Goal: Information Seeking & Learning: Check status

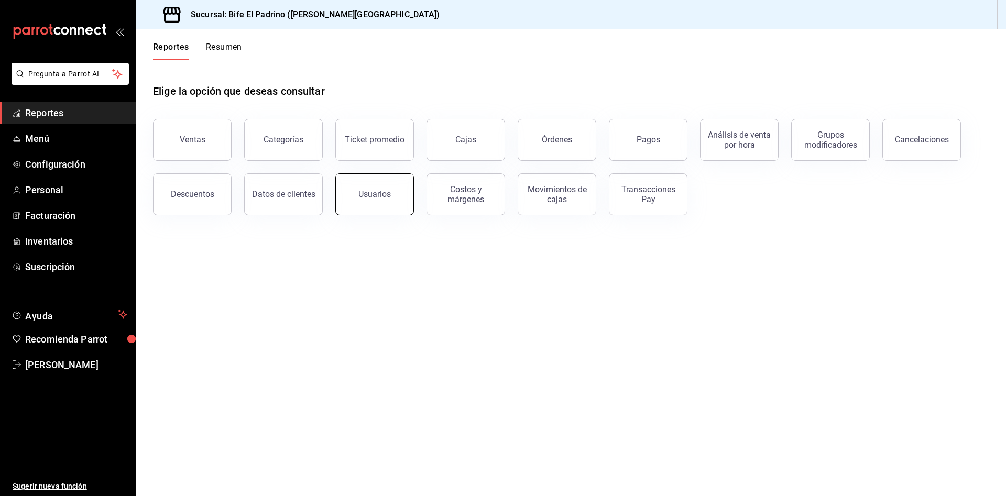
click at [381, 184] on button "Usuarios" at bounding box center [374, 194] width 79 height 42
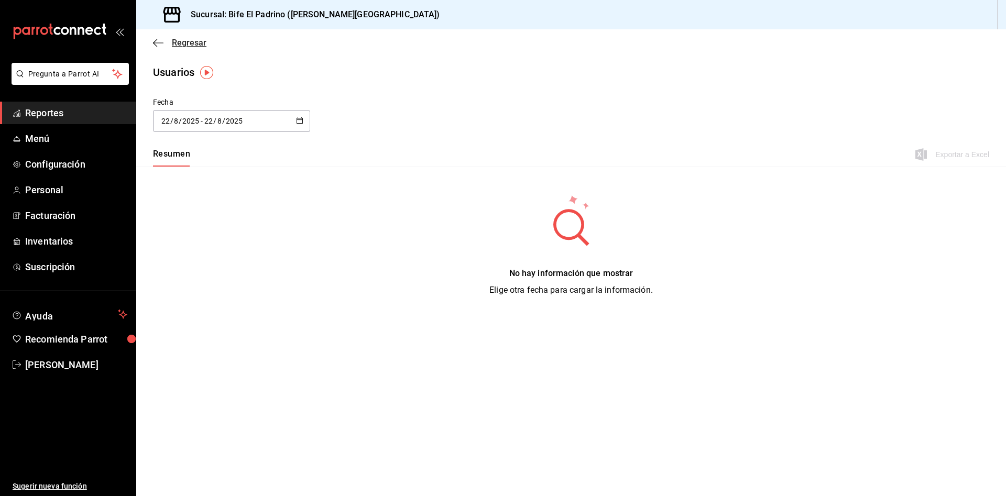
click at [156, 46] on icon "button" at bounding box center [155, 43] width 4 height 8
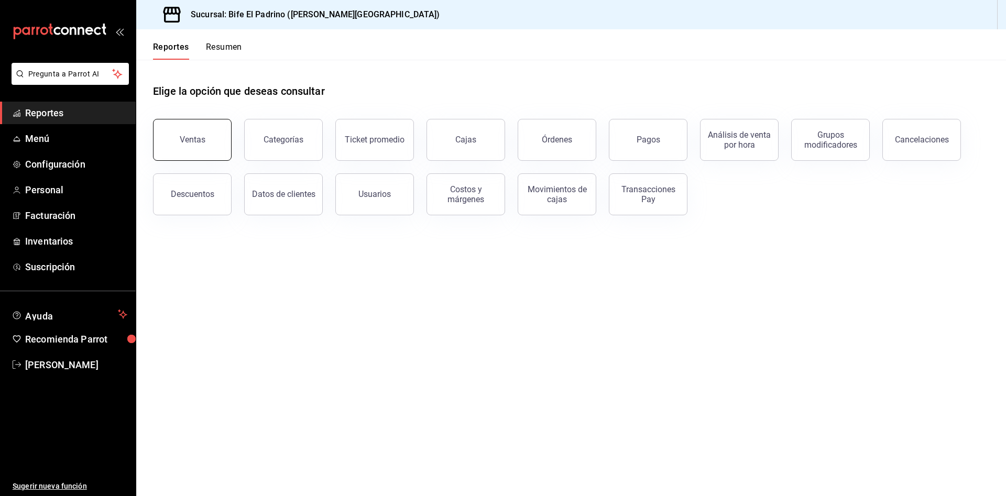
click at [205, 154] on button "Ventas" at bounding box center [192, 140] width 79 height 42
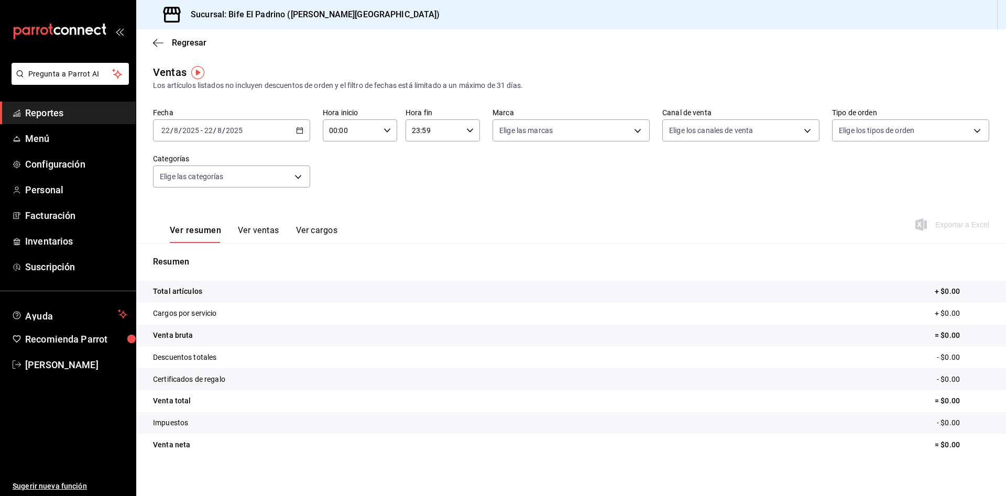
click at [263, 236] on button "Ver ventas" at bounding box center [258, 234] width 41 height 18
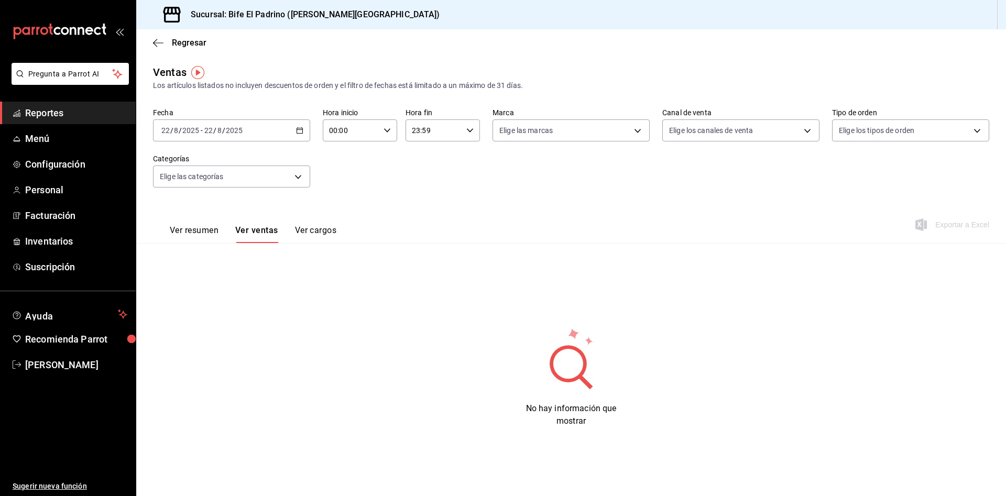
click at [214, 225] on button "Ver resumen" at bounding box center [194, 234] width 49 height 18
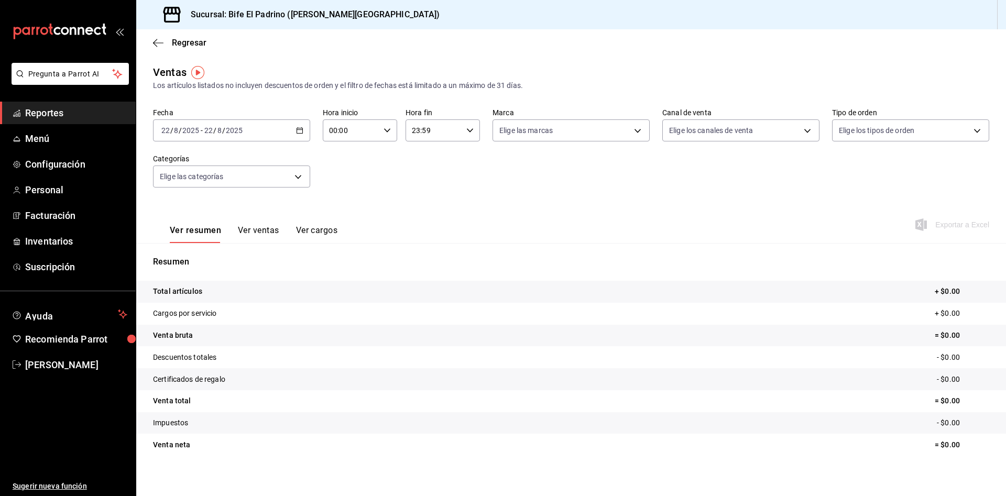
click at [298, 132] on icon "button" at bounding box center [299, 130] width 7 height 7
click at [202, 249] on li "Rango de fechas" at bounding box center [203, 257] width 98 height 24
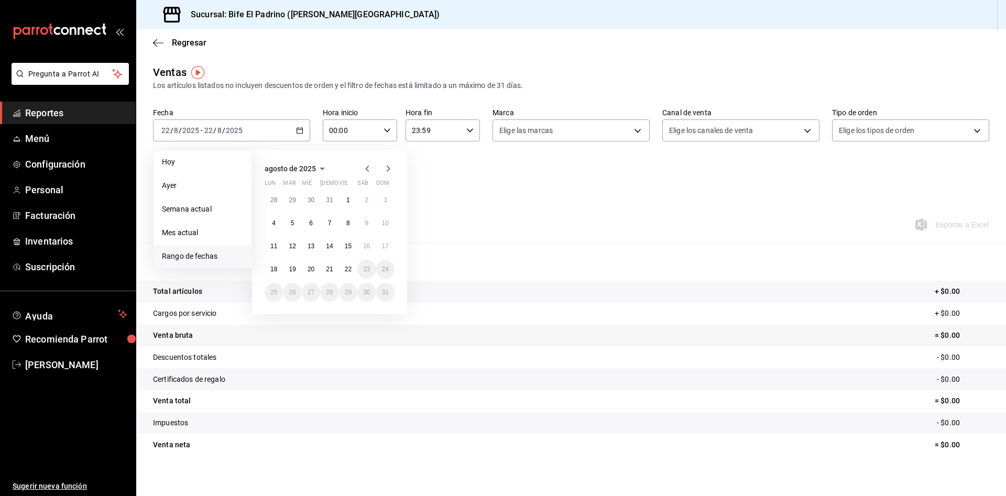
click at [365, 171] on icon "button" at bounding box center [367, 168] width 13 height 13
click at [327, 273] on abbr "24" at bounding box center [329, 269] width 7 height 7
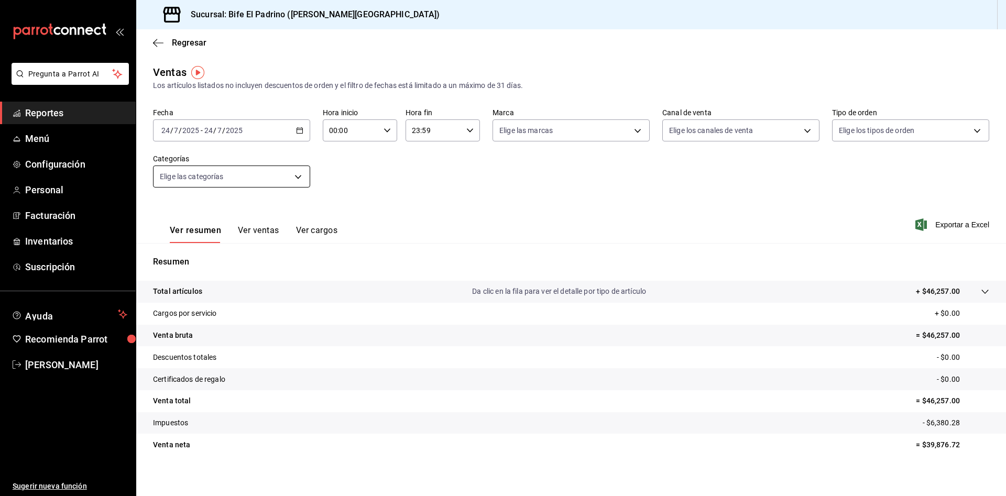
click at [294, 179] on body "Pregunta a Parrot AI Reportes Menú Configuración Personal Facturación Inventari…" at bounding box center [503, 248] width 1006 height 496
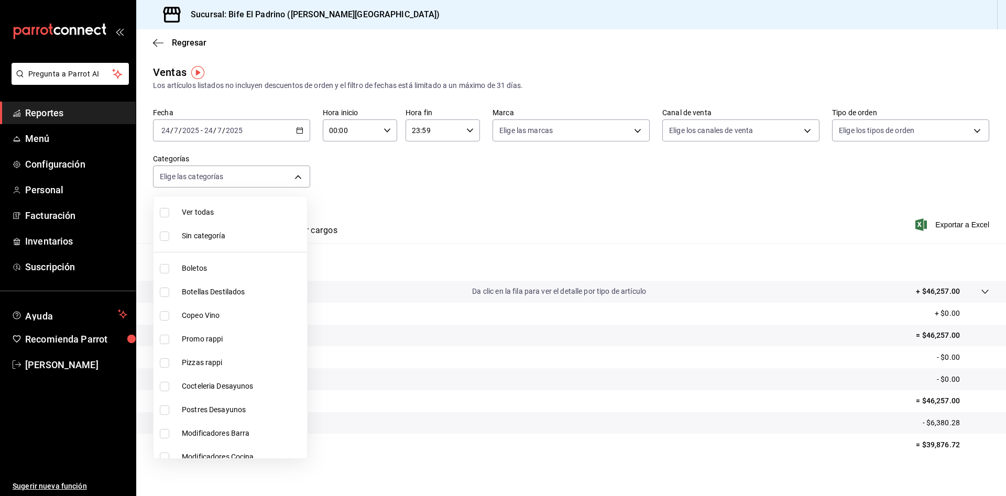
click at [189, 292] on span "Botellas Destilados" at bounding box center [242, 292] width 121 height 11
type input "f2724b68-9eb3-4990-9aa8-ed2a402c5d6a"
checkbox input "true"
click at [411, 210] on div at bounding box center [503, 248] width 1006 height 496
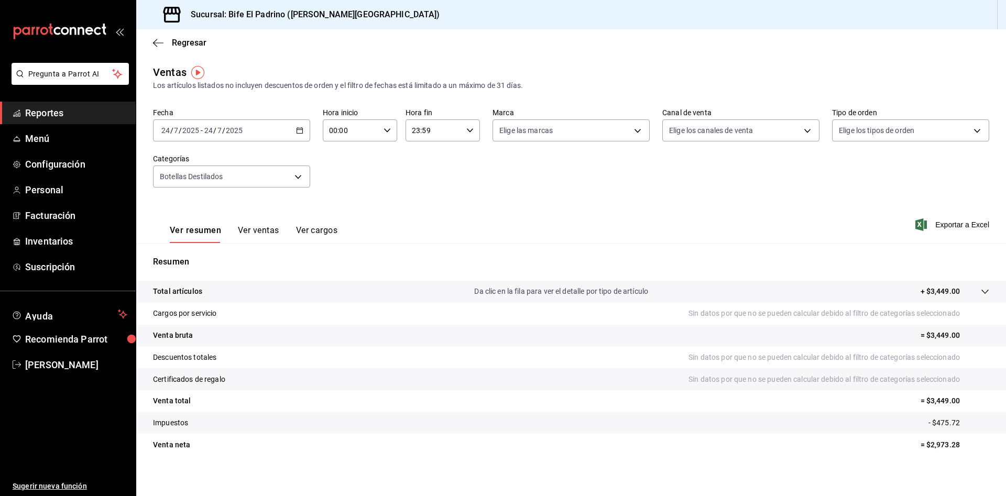
click at [267, 233] on button "Ver ventas" at bounding box center [258, 234] width 41 height 18
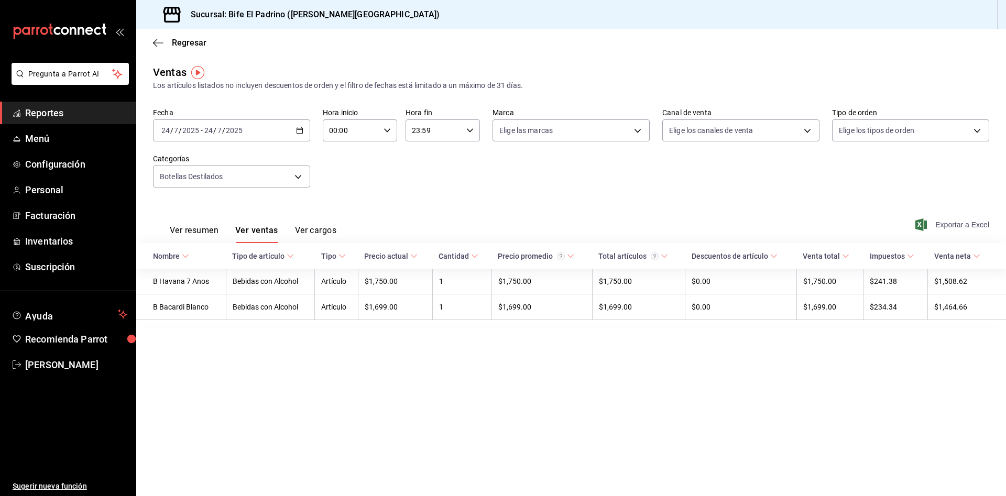
click at [969, 224] on span "Exportar a Excel" at bounding box center [954, 225] width 72 height 13
click at [154, 39] on icon "button" at bounding box center [158, 42] width 10 height 9
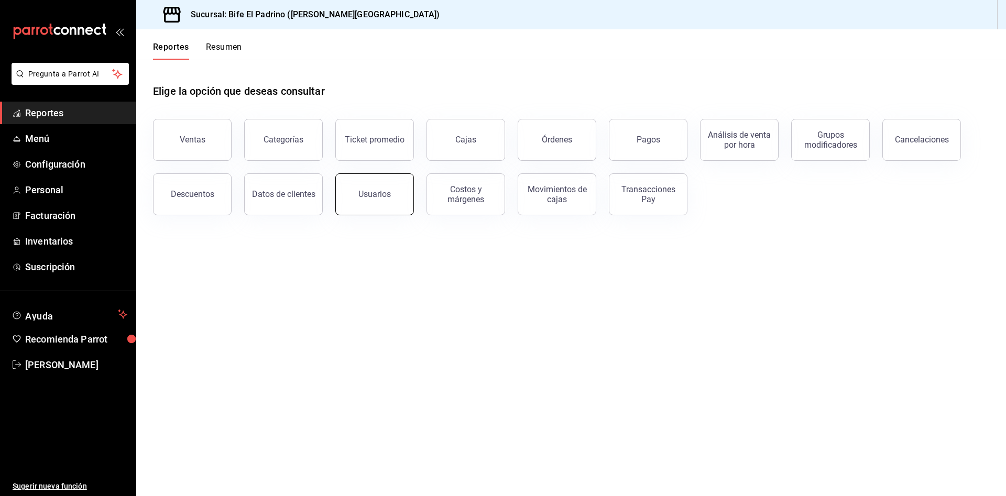
click at [379, 197] on div "Usuarios" at bounding box center [374, 194] width 32 height 10
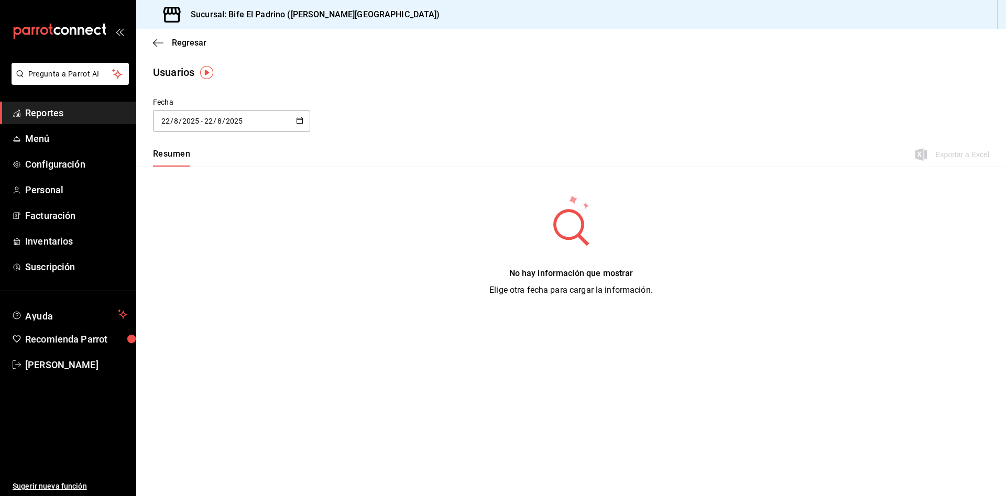
click at [301, 128] on div "2025-08-22 22 / 8 / 2025 - 2025-08-22 22 / 8 / 2025" at bounding box center [231, 121] width 157 height 22
click at [183, 277] on li "Rango de fechas" at bounding box center [202, 272] width 99 height 24
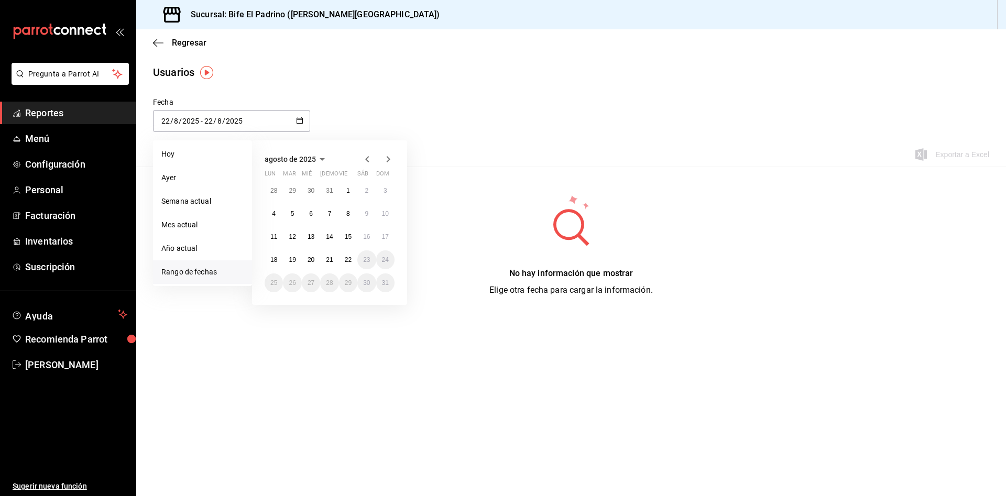
click at [369, 159] on icon "button" at bounding box center [367, 159] width 13 height 13
click at [332, 259] on abbr "24" at bounding box center [329, 259] width 7 height 7
type input "2025-07-24"
type input "24"
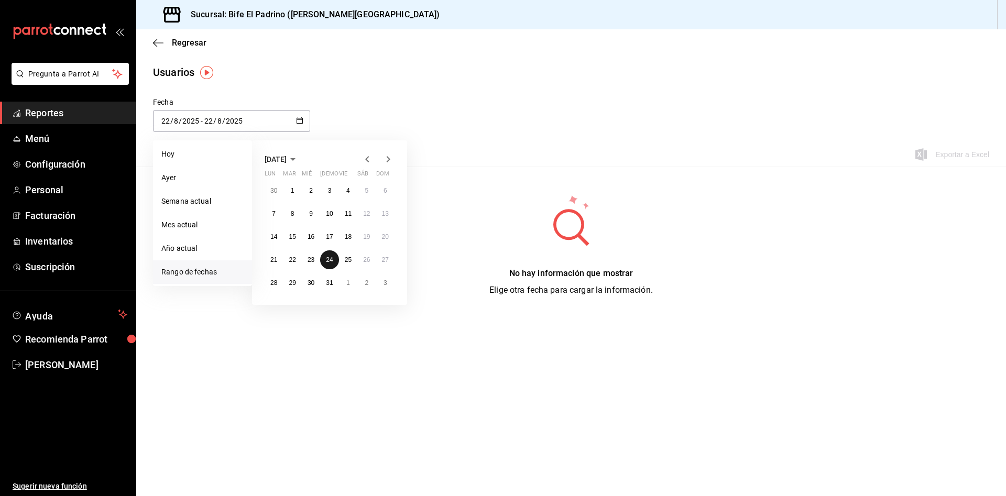
type input "7"
type input "2025-07-24"
type input "24"
type input "7"
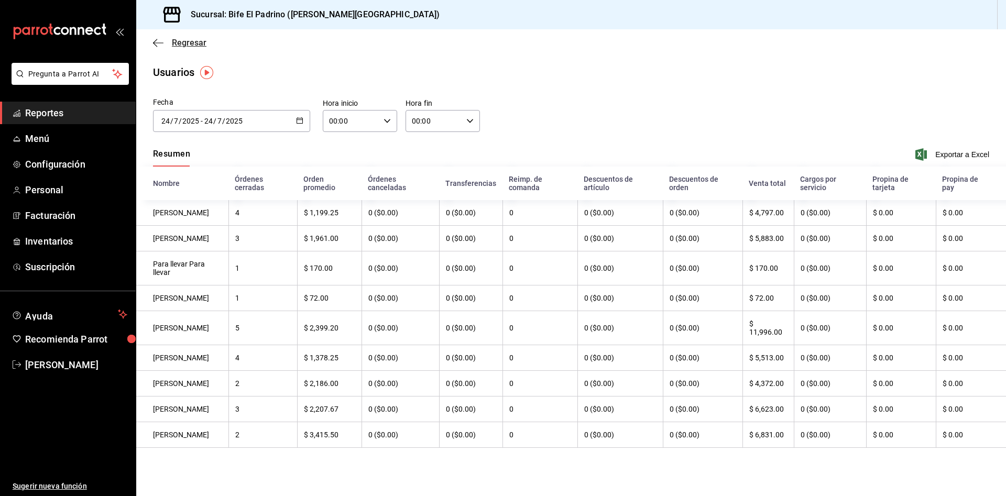
click at [158, 43] on icon "button" at bounding box center [158, 42] width 10 height 9
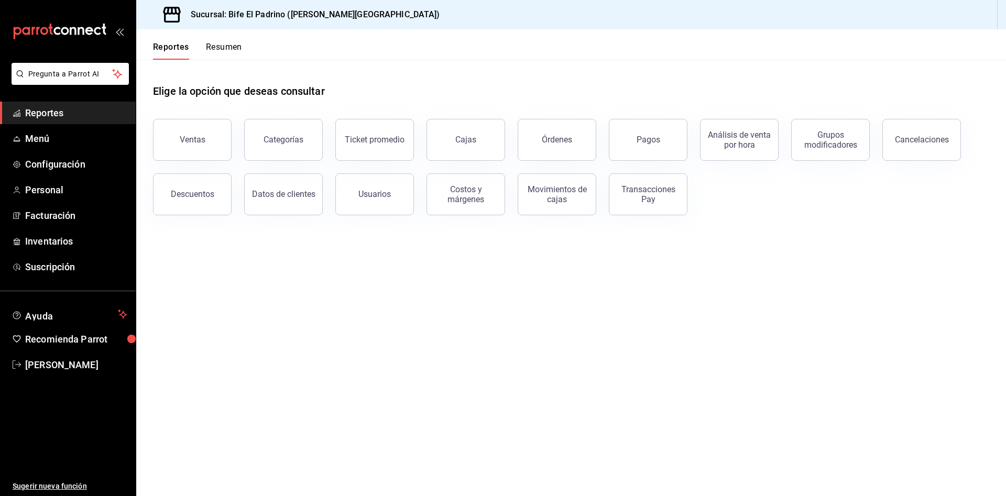
click at [520, 77] on div "Elige la opción que deseas consultar" at bounding box center [571, 83] width 836 height 47
click at [648, 142] on div "Pagos" at bounding box center [649, 140] width 24 height 10
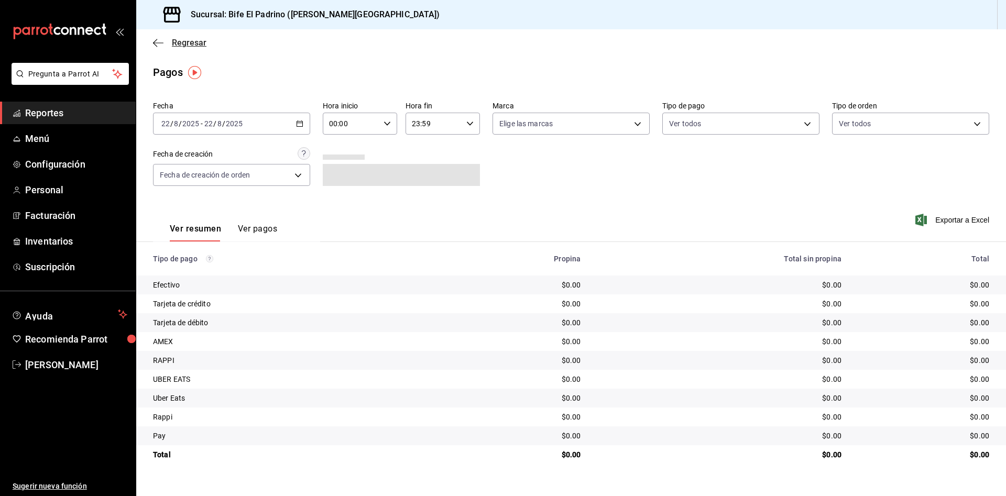
click at [158, 42] on icon "button" at bounding box center [158, 42] width 10 height 1
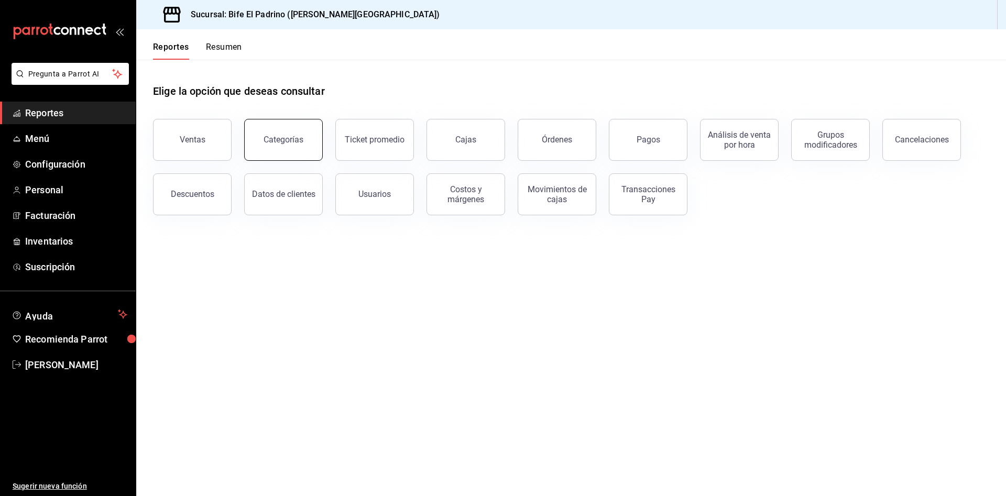
click at [269, 149] on button "Categorías" at bounding box center [283, 140] width 79 height 42
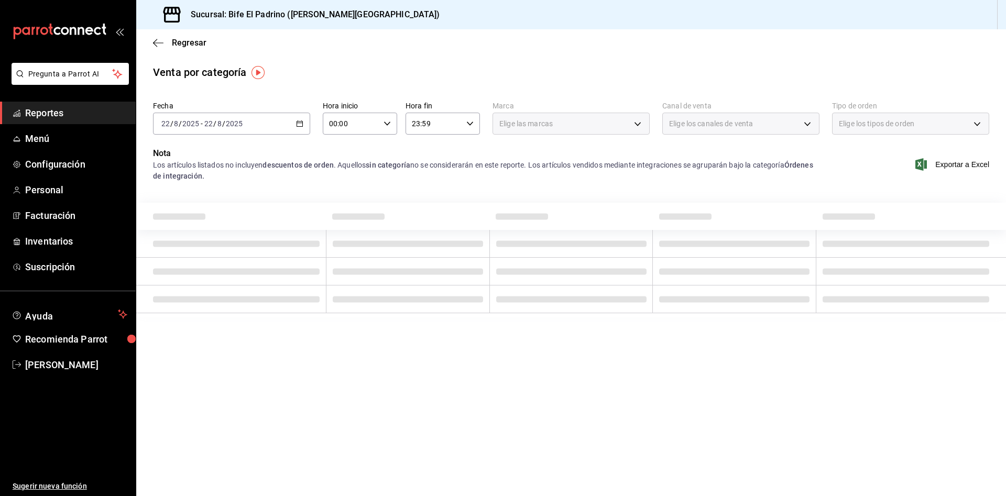
click at [301, 123] on \(Stroke\) "button" at bounding box center [300, 123] width 6 height 1
click at [176, 273] on span "Rango de fechas" at bounding box center [202, 273] width 81 height 11
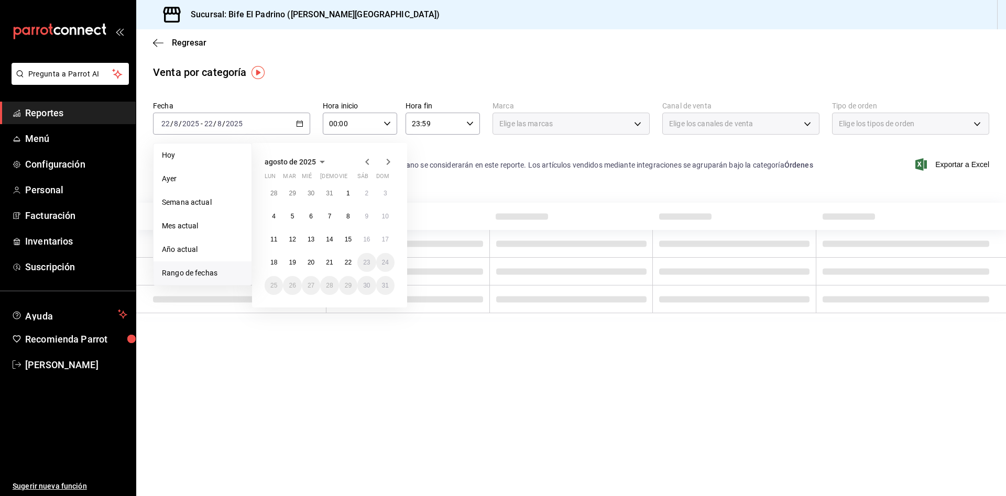
click at [365, 167] on icon "button" at bounding box center [367, 162] width 13 height 13
click at [332, 263] on abbr "24" at bounding box center [329, 262] width 7 height 7
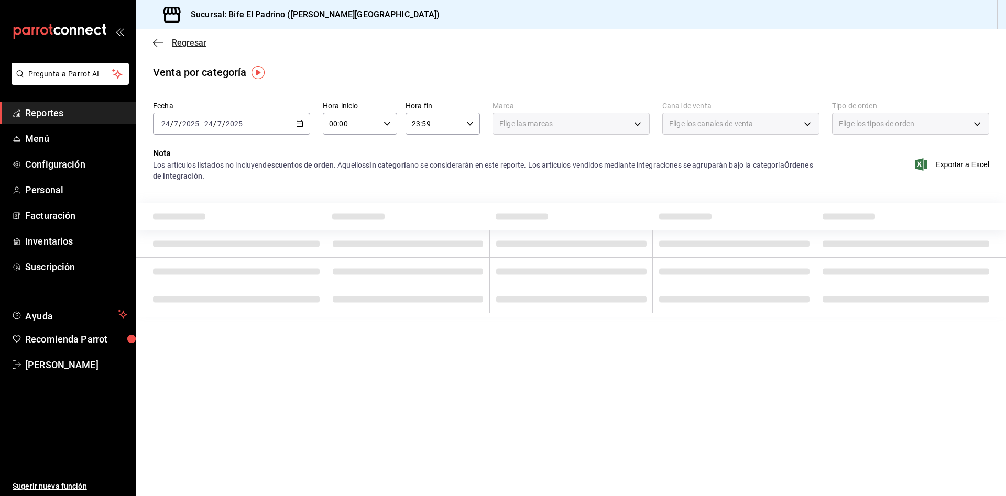
click at [167, 40] on span "Regresar" at bounding box center [179, 43] width 53 height 10
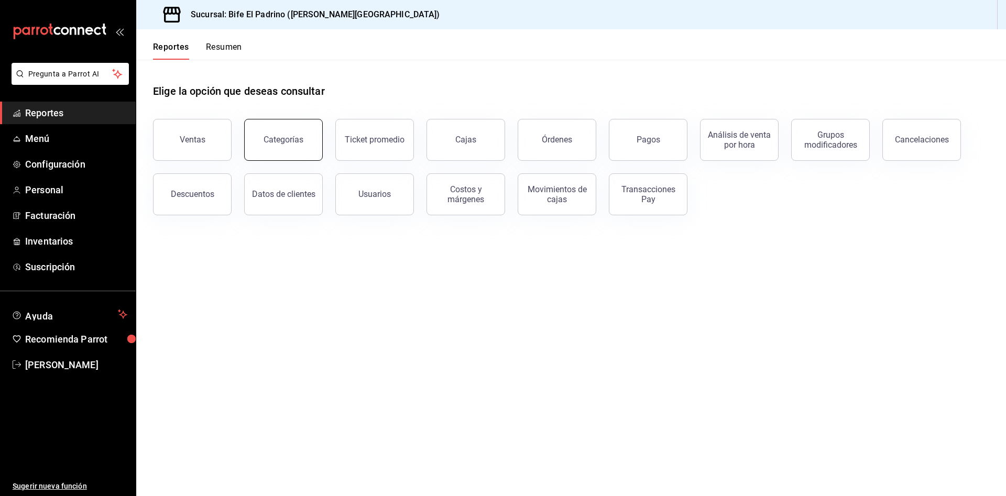
click at [312, 132] on button "Categorías" at bounding box center [283, 140] width 79 height 42
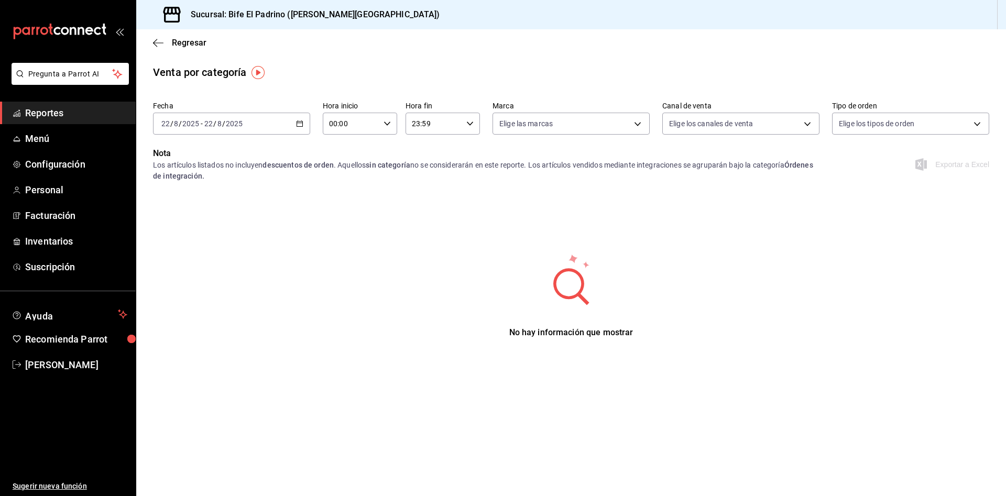
click at [308, 126] on div "2025-08-22 22 / 8 / 2025 - 2025-08-22 22 / 8 / 2025" at bounding box center [231, 124] width 157 height 22
click at [188, 269] on span "Rango de fechas" at bounding box center [202, 273] width 81 height 11
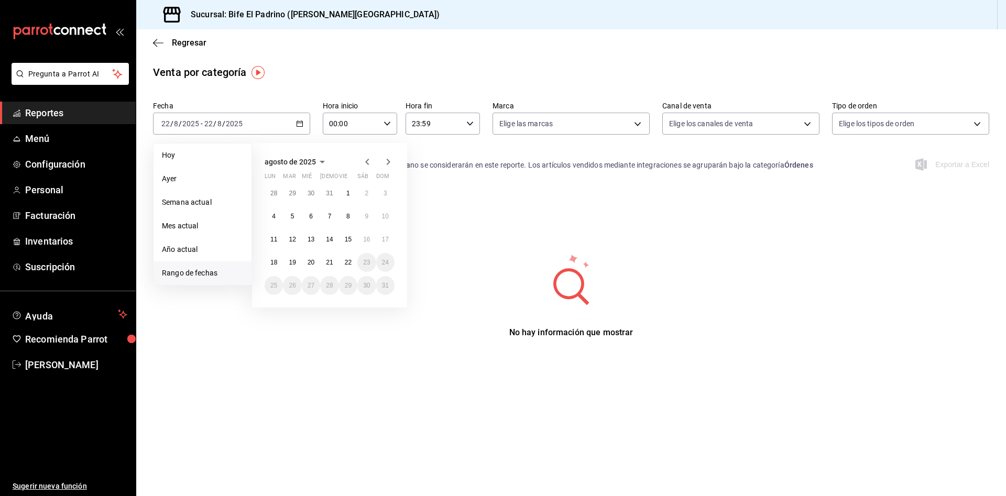
click at [367, 161] on icon "button" at bounding box center [367, 162] width 13 height 13
click at [332, 264] on abbr "24" at bounding box center [329, 262] width 7 height 7
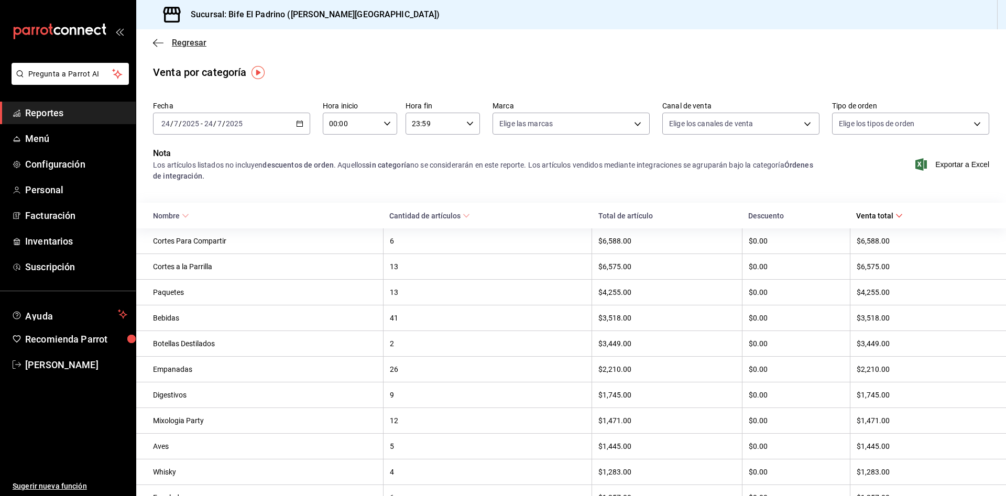
click at [180, 42] on span "Regresar" at bounding box center [189, 43] width 35 height 10
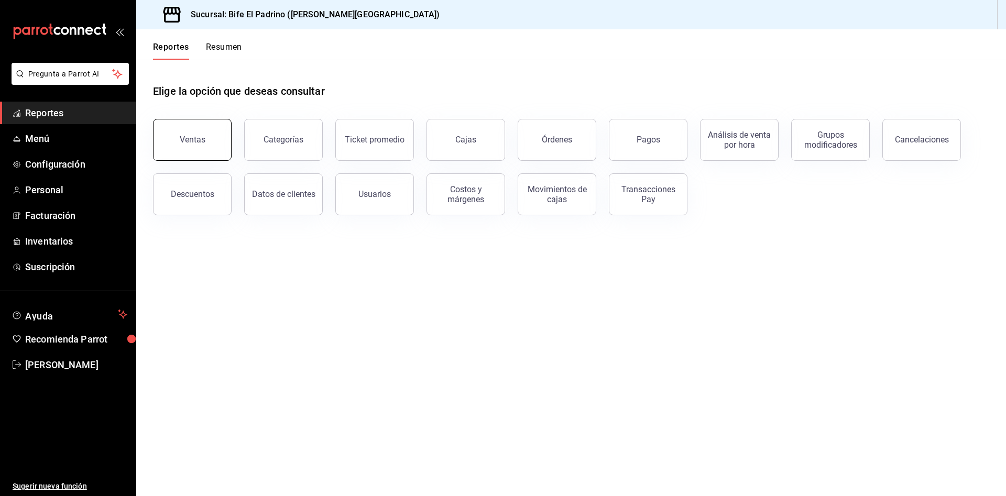
click at [206, 147] on button "Ventas" at bounding box center [192, 140] width 79 height 42
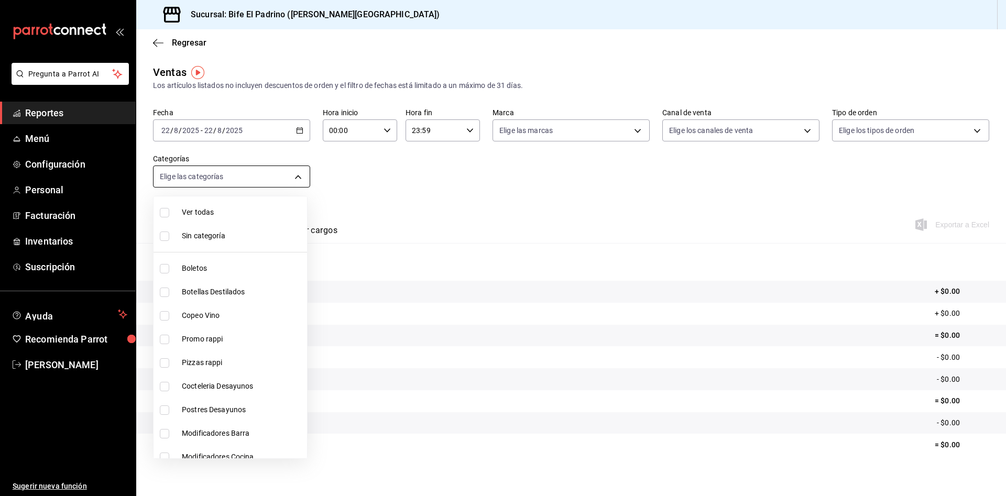
click at [297, 184] on body "Pregunta a Parrot AI Reportes Menú Configuración Personal Facturación Inventari…" at bounding box center [503, 248] width 1006 height 496
click at [169, 295] on input "checkbox" at bounding box center [164, 292] width 9 height 9
checkbox input "true"
type input "f2724b68-9eb3-4990-9aa8-ed2a402c5d6a"
click at [297, 134] on div at bounding box center [503, 248] width 1006 height 496
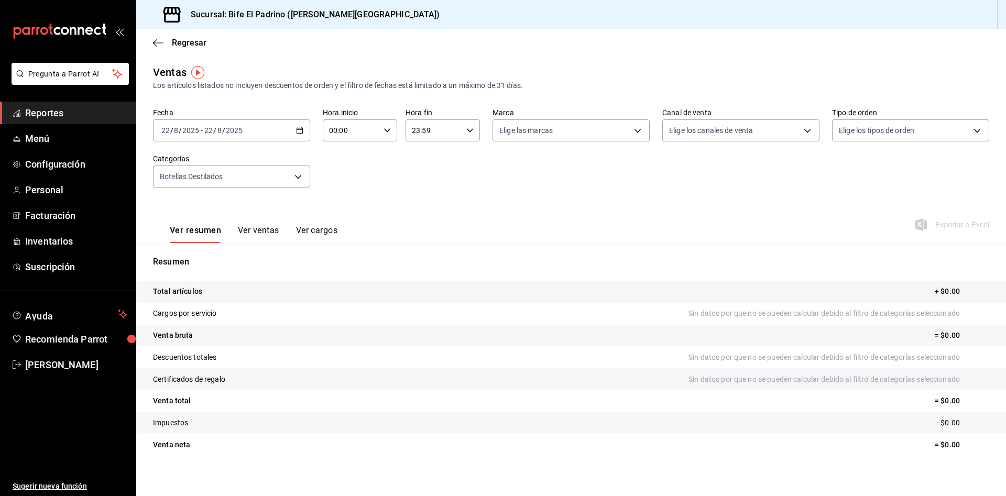
click at [297, 134] on icon "button" at bounding box center [299, 130] width 7 height 7
click at [186, 258] on span "Rango de fechas" at bounding box center [202, 256] width 81 height 11
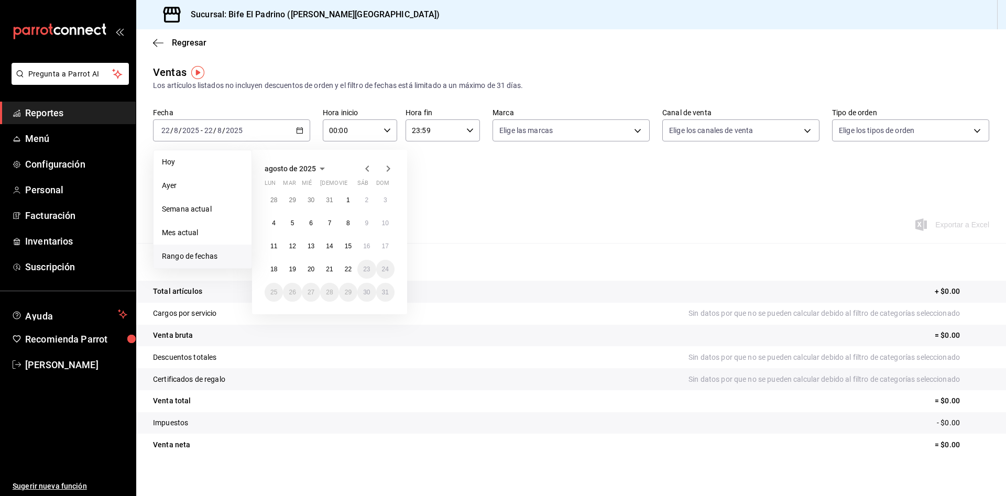
click at [364, 169] on icon "button" at bounding box center [367, 168] width 13 height 13
click at [329, 268] on abbr "24" at bounding box center [329, 269] width 7 height 7
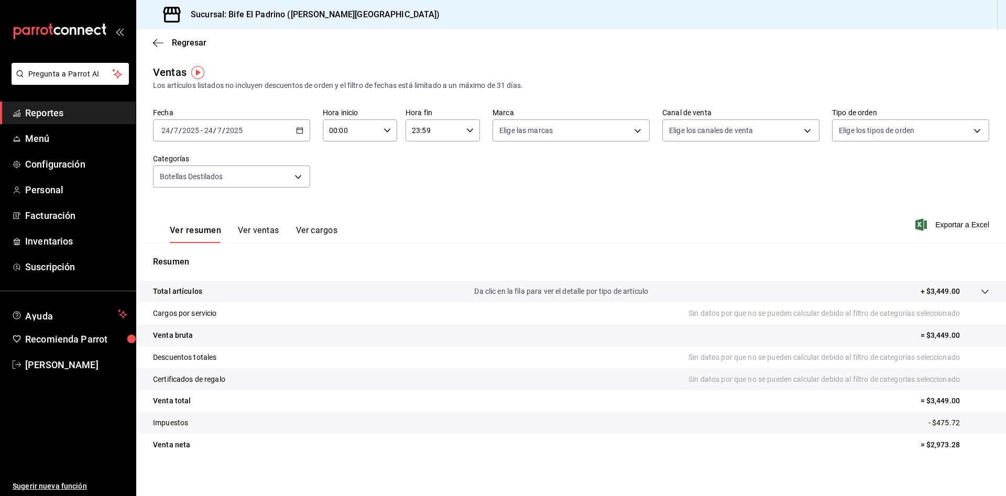
click at [257, 233] on button "Ver ventas" at bounding box center [258, 234] width 41 height 18
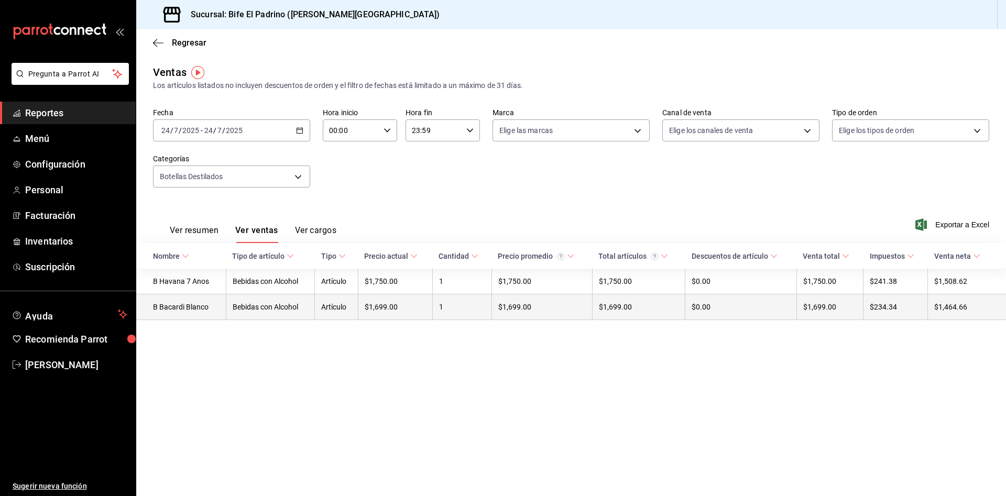
click at [194, 313] on td "B Bacardi Blanco" at bounding box center [181, 308] width 90 height 26
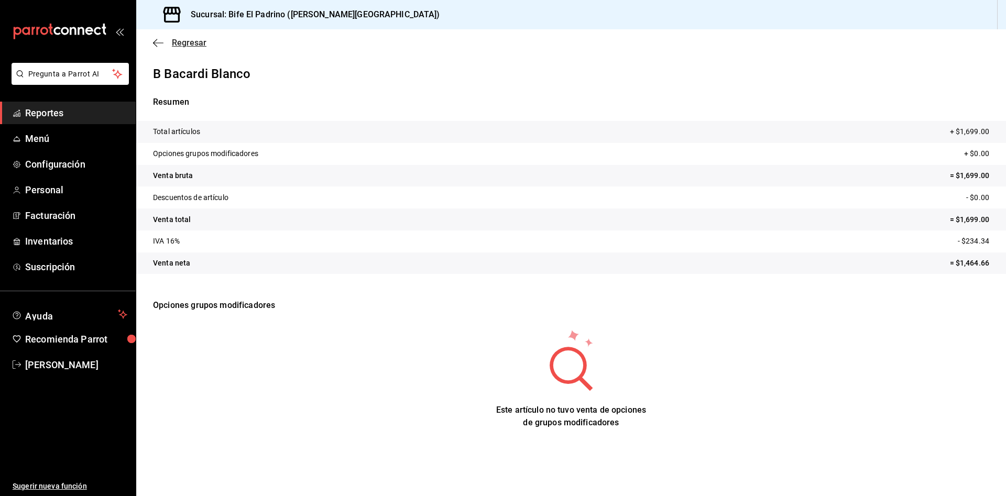
click at [159, 40] on icon "button" at bounding box center [158, 42] width 10 height 9
click at [198, 43] on span "Regresar" at bounding box center [189, 43] width 35 height 10
click at [158, 42] on icon "button" at bounding box center [158, 42] width 10 height 1
click at [193, 45] on span "Regresar" at bounding box center [189, 43] width 35 height 10
click at [177, 44] on span "Regresar" at bounding box center [189, 43] width 35 height 10
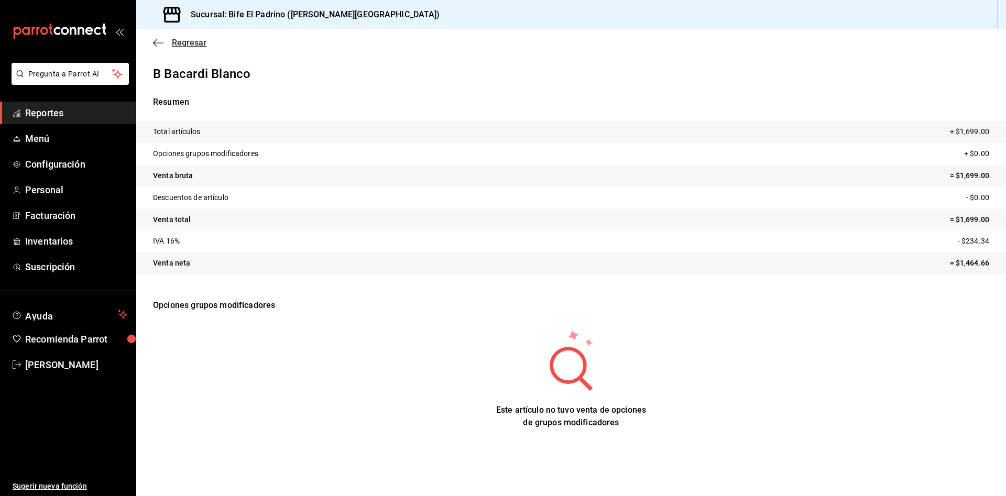
click at [177, 44] on span "Regresar" at bounding box center [189, 43] width 35 height 10
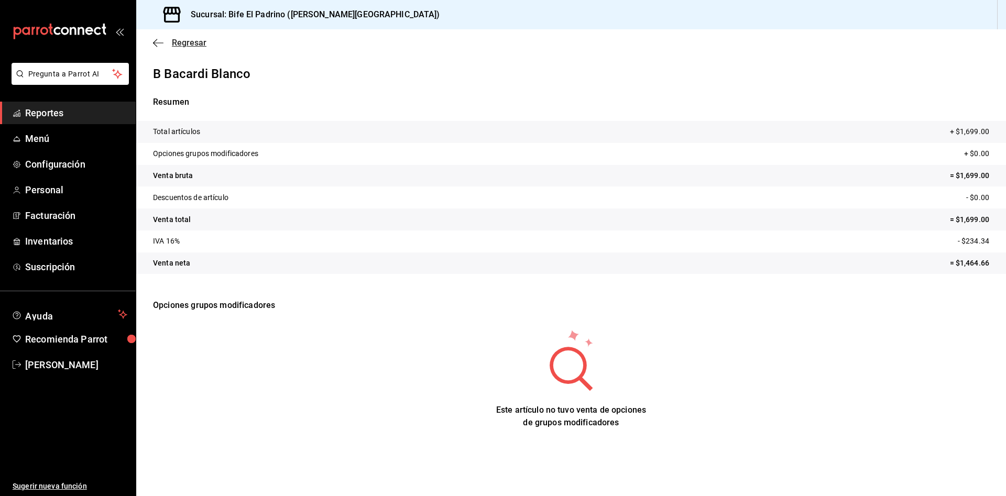
click at [177, 44] on span "Regresar" at bounding box center [189, 43] width 35 height 10
click at [54, 133] on span "Menú" at bounding box center [76, 139] width 102 height 14
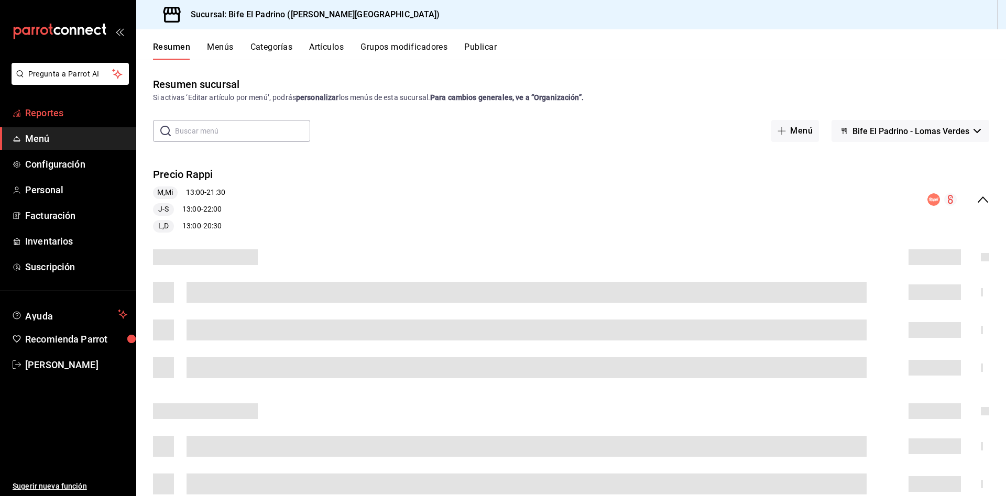
click at [58, 110] on span "Reportes" at bounding box center [76, 113] width 102 height 14
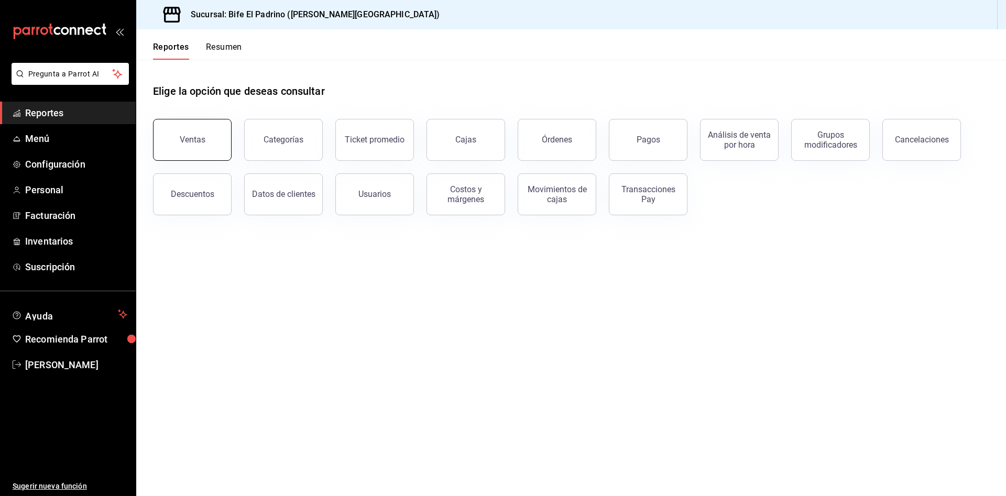
click at [192, 139] on div "Ventas" at bounding box center [193, 140] width 26 height 10
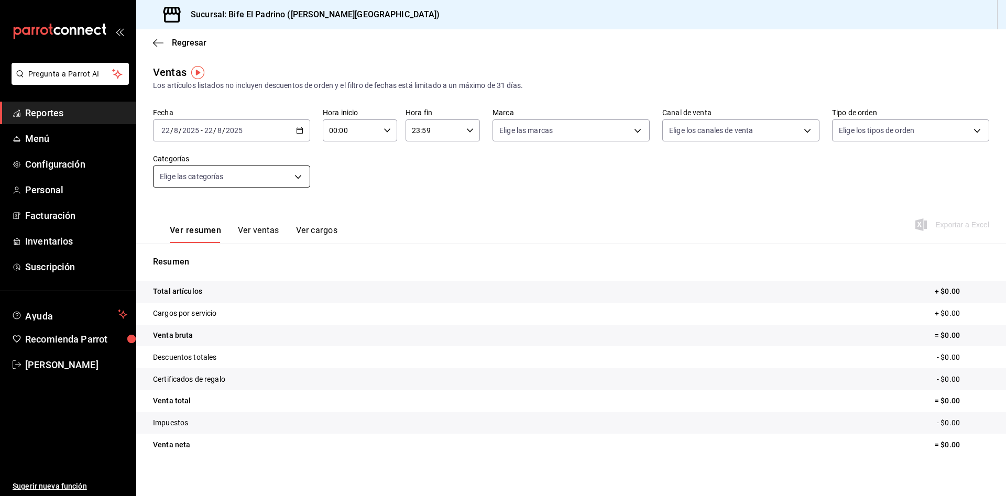
click at [288, 182] on body "Pregunta a Parrot AI Reportes Menú Configuración Personal Facturación Inventari…" at bounding box center [503, 248] width 1006 height 496
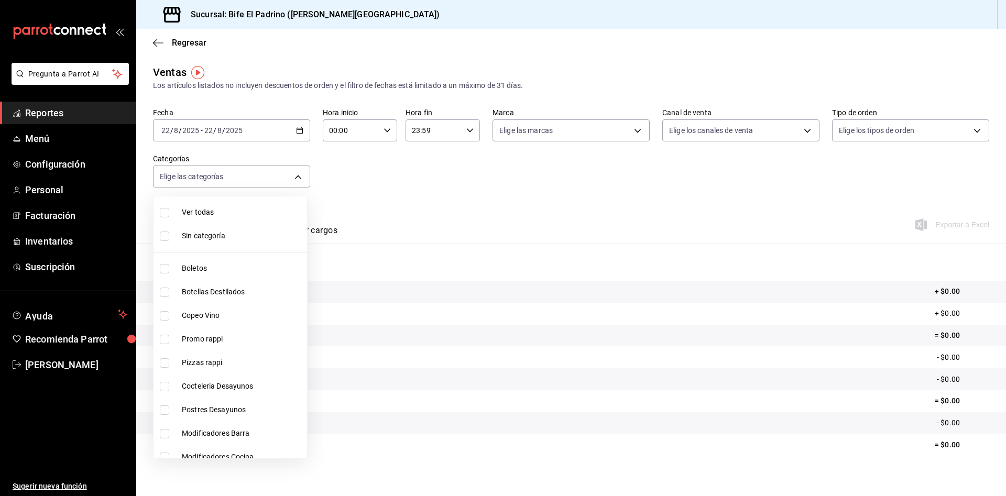
click at [168, 293] on input "checkbox" at bounding box center [164, 292] width 9 height 9
checkbox input "true"
type input "f2724b68-9eb3-4990-9aa8-ed2a402c5d6a"
click at [296, 133] on div at bounding box center [503, 248] width 1006 height 496
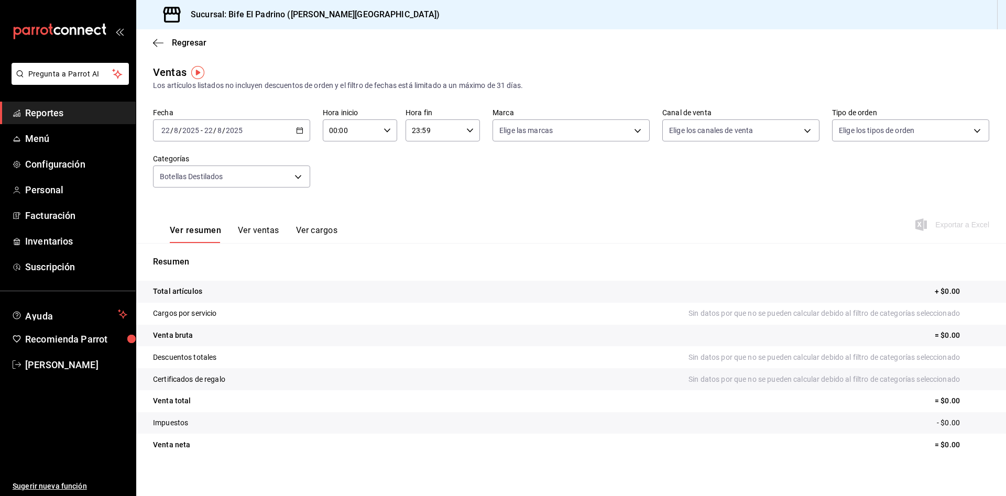
click at [297, 133] on \(Stroke\) "button" at bounding box center [300, 131] width 6 height 6
click at [188, 250] on li "Rango de fechas" at bounding box center [203, 257] width 98 height 24
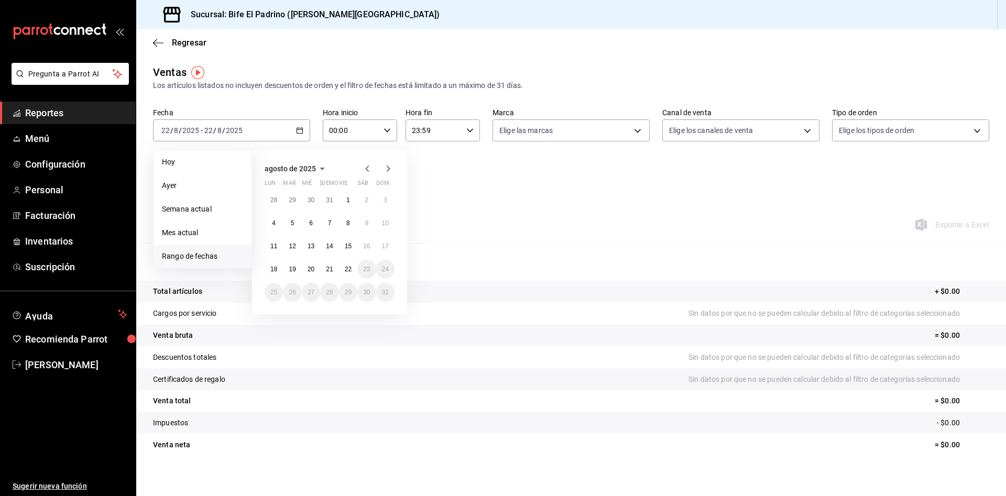
click at [369, 169] on icon "button" at bounding box center [367, 168] width 13 height 13
click at [330, 271] on abbr "24" at bounding box center [329, 269] width 7 height 7
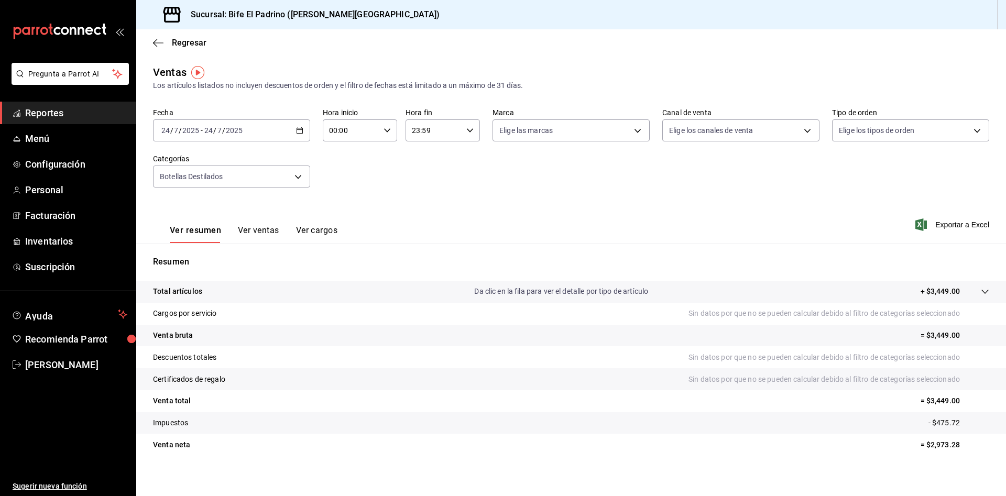
click at [262, 230] on button "Ver ventas" at bounding box center [258, 234] width 41 height 18
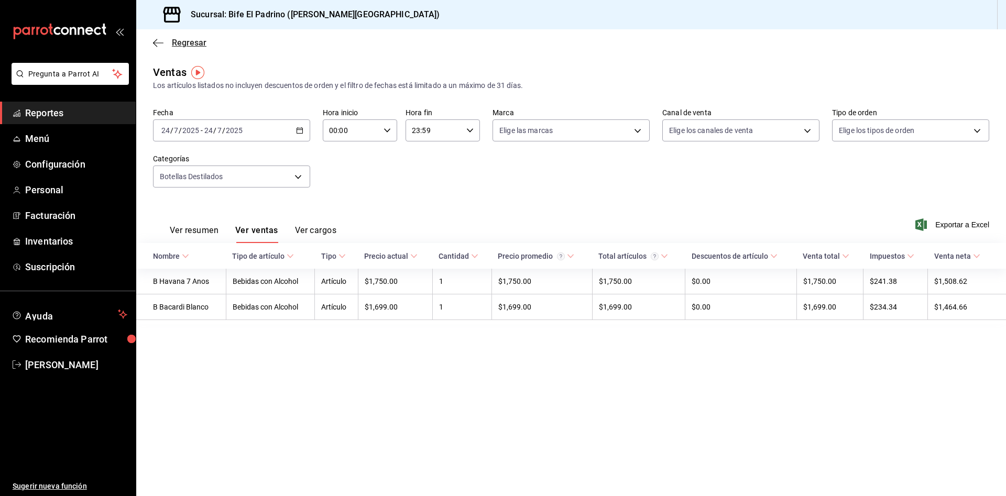
click at [158, 42] on icon "button" at bounding box center [158, 42] width 10 height 1
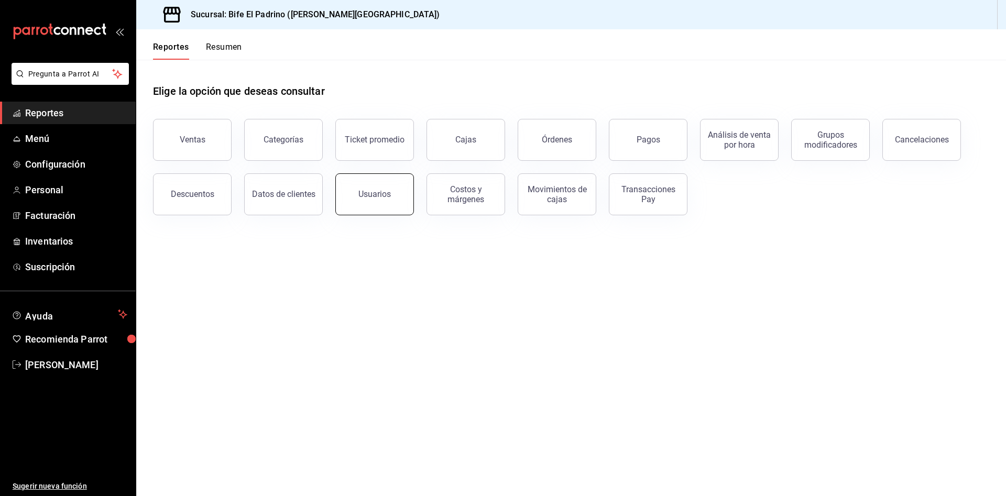
click at [368, 190] on div "Usuarios" at bounding box center [374, 194] width 32 height 10
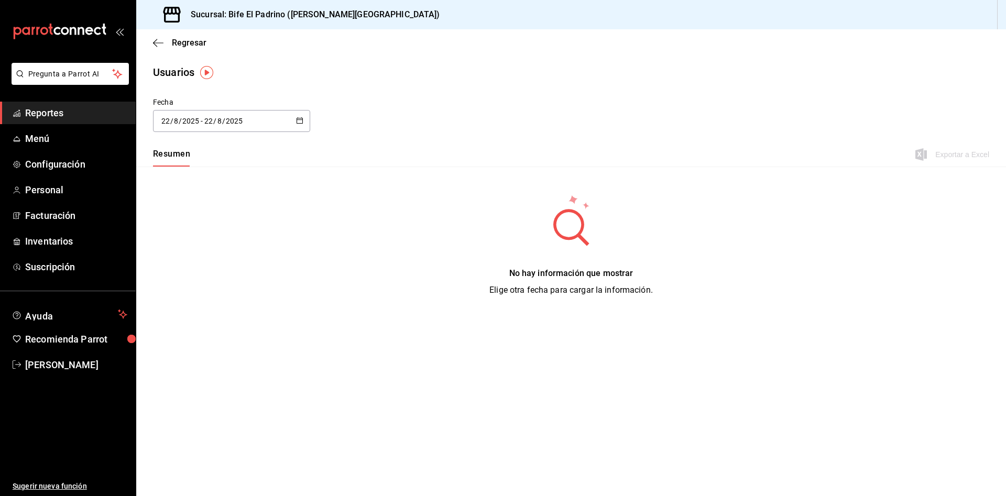
click at [303, 119] on div "2025-08-22 22 / 8 / 2025 - 2025-08-22 22 / 8 / 2025" at bounding box center [231, 121] width 157 height 22
click at [194, 264] on li "Rango de fechas" at bounding box center [202, 272] width 99 height 24
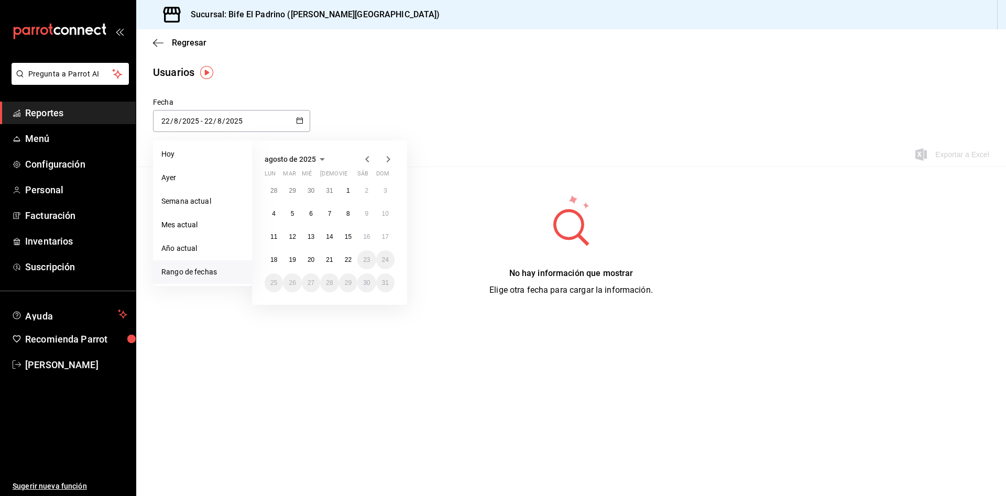
click at [367, 163] on icon "button" at bounding box center [367, 159] width 13 height 13
click at [328, 259] on abbr "24" at bounding box center [329, 259] width 7 height 7
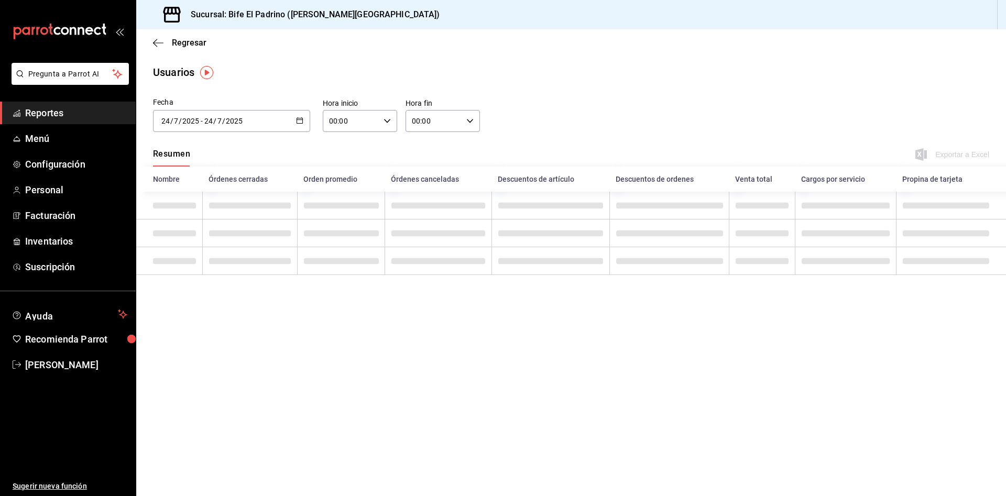
type input "2025-07-24"
type input "24"
type input "7"
type input "2025-07-24"
type input "24"
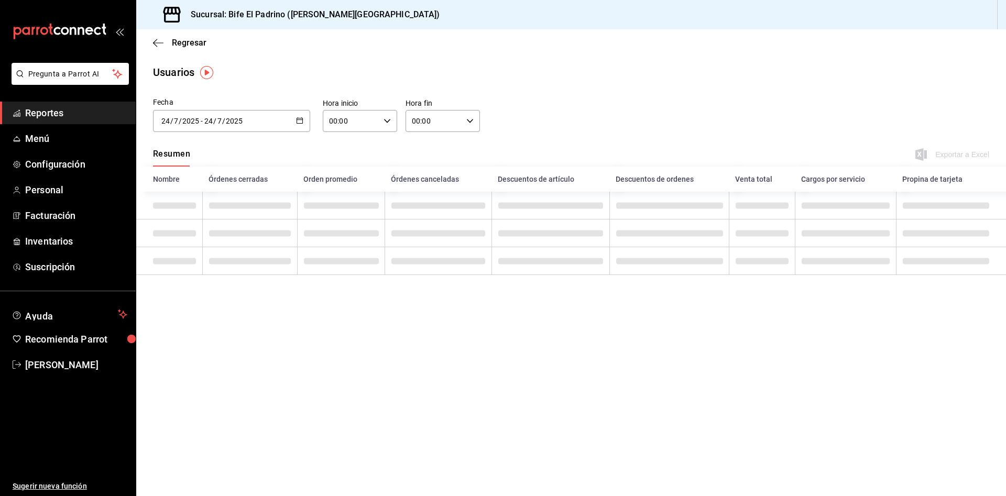
type input "7"
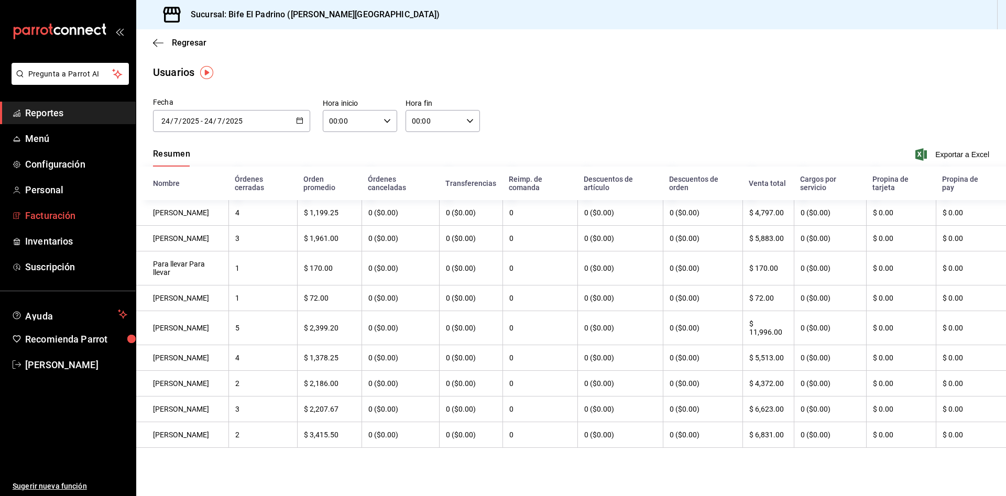
click at [61, 210] on span "Facturación" at bounding box center [76, 216] width 102 height 14
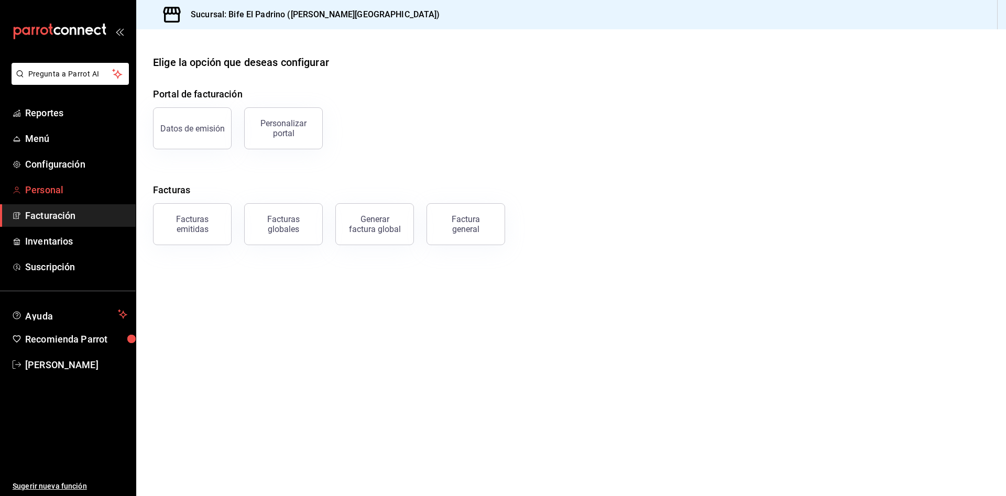
click at [60, 192] on span "Personal" at bounding box center [76, 190] width 102 height 14
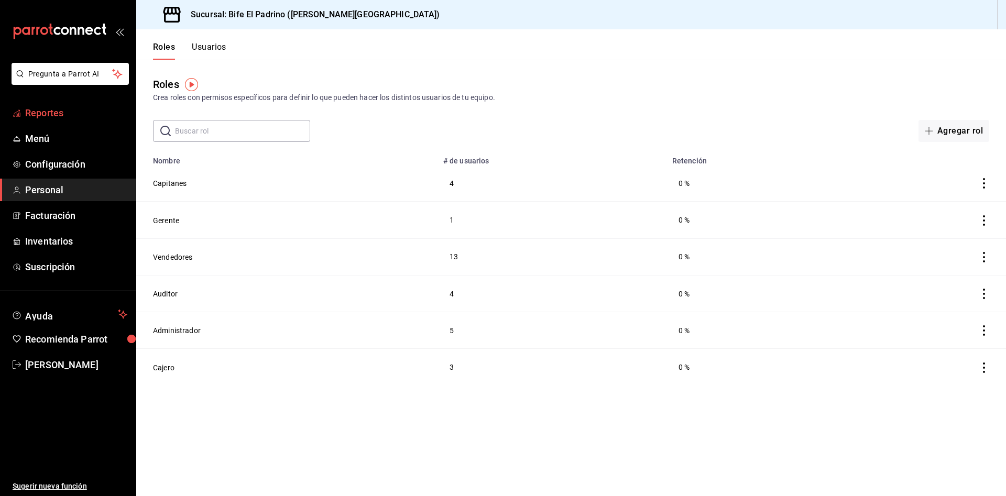
click at [52, 121] on link "Reportes" at bounding box center [68, 113] width 136 height 23
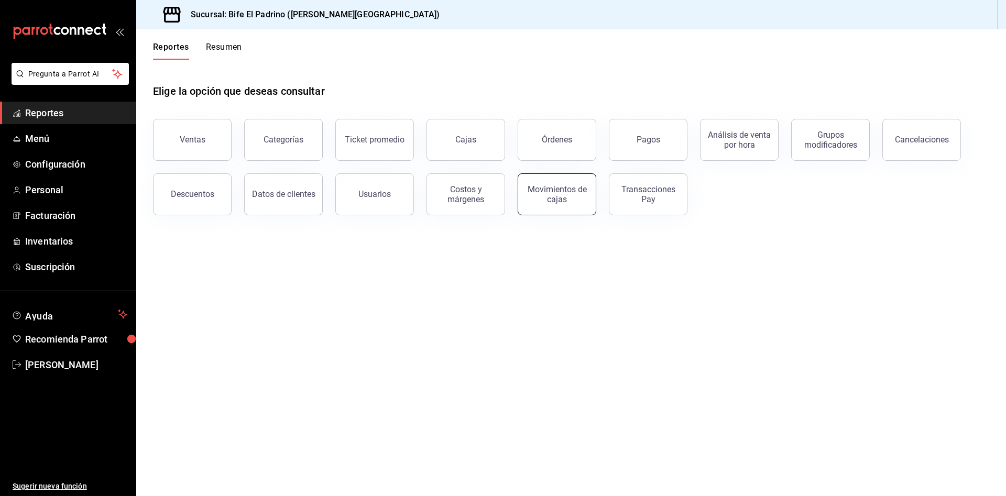
click at [558, 200] on div "Movimientos de cajas" at bounding box center [557, 194] width 65 height 20
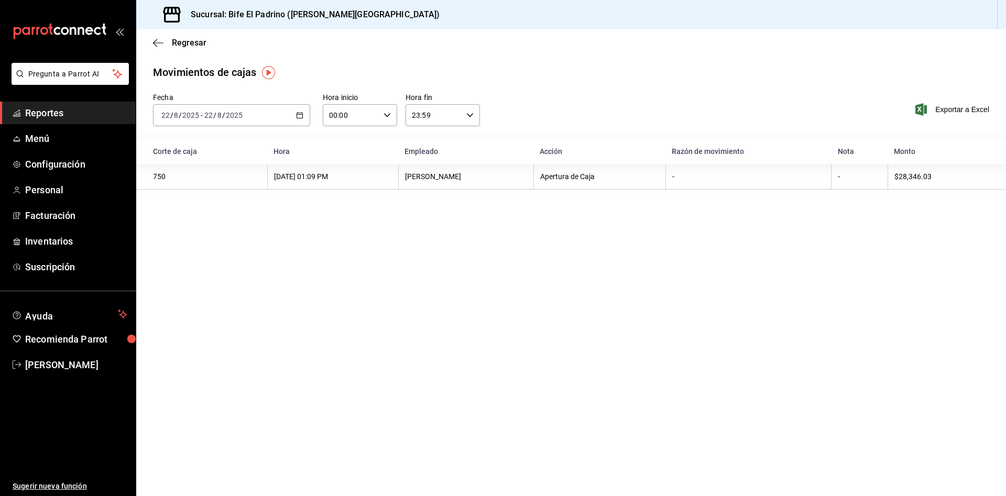
click at [296, 121] on div "2025-08-22 22 / 8 / 2025 - 2025-08-22 22 / 8 / 2025" at bounding box center [231, 115] width 157 height 22
click at [211, 269] on span "Rango de fechas" at bounding box center [202, 264] width 81 height 11
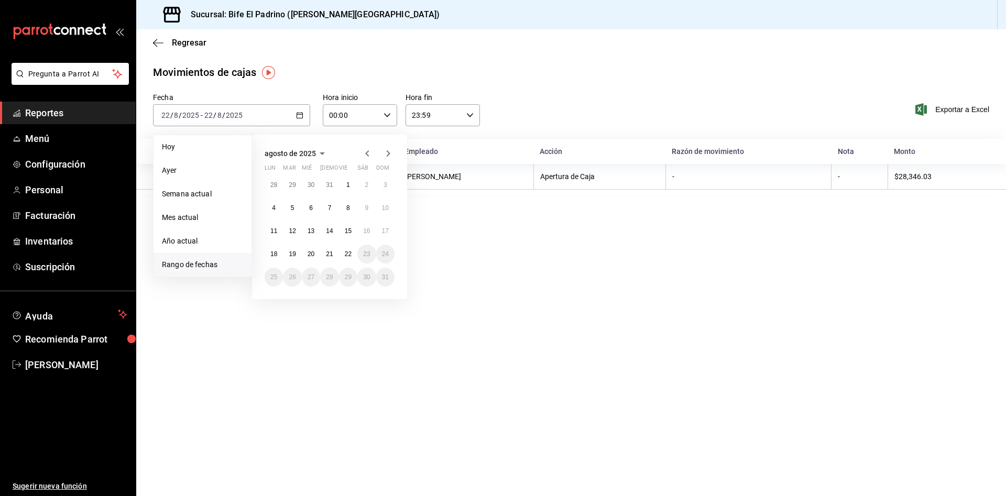
click at [365, 149] on icon "button" at bounding box center [367, 153] width 13 height 13
click at [328, 249] on button "24" at bounding box center [329, 254] width 18 height 19
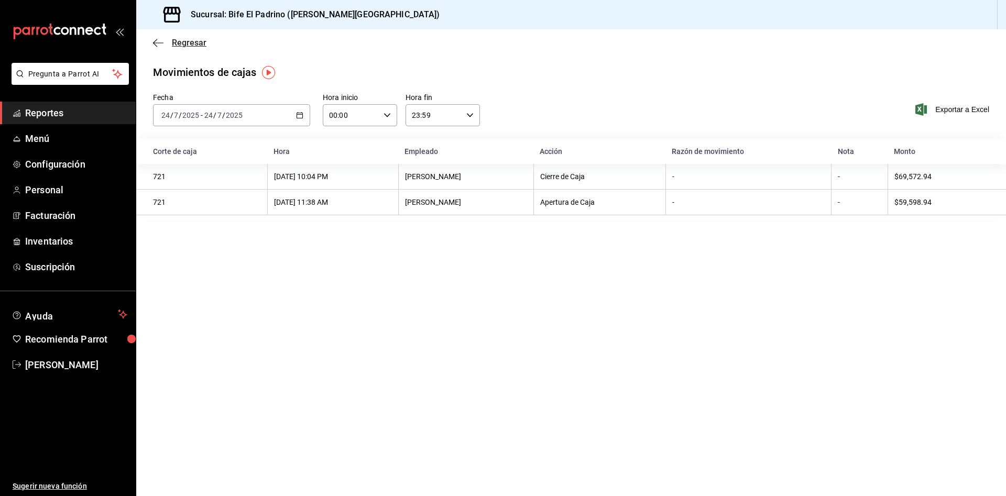
click at [165, 40] on span "Regresar" at bounding box center [179, 43] width 53 height 10
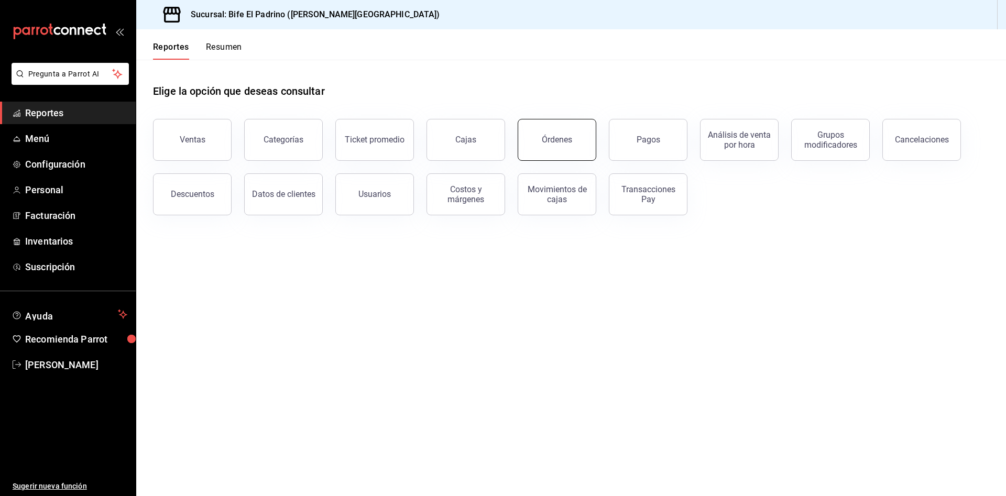
click at [561, 144] on div "Órdenes" at bounding box center [557, 140] width 30 height 10
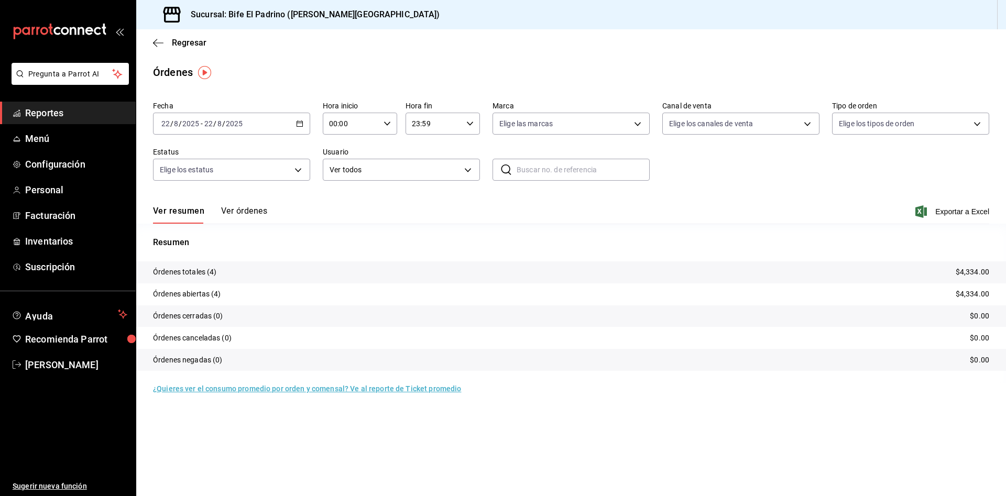
click at [302, 128] on div "2025-08-22 22 / 8 / 2025 - 2025-08-22 22 / 8 / 2025" at bounding box center [231, 124] width 157 height 22
click at [193, 275] on span "Rango de fechas" at bounding box center [202, 273] width 81 height 11
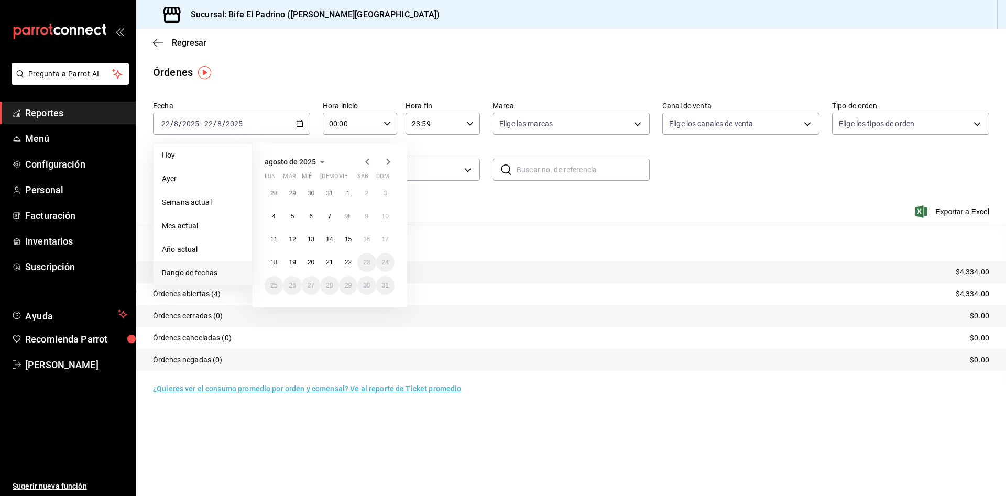
click at [365, 162] on icon "button" at bounding box center [367, 162] width 13 height 13
click at [327, 260] on abbr "24" at bounding box center [329, 262] width 7 height 7
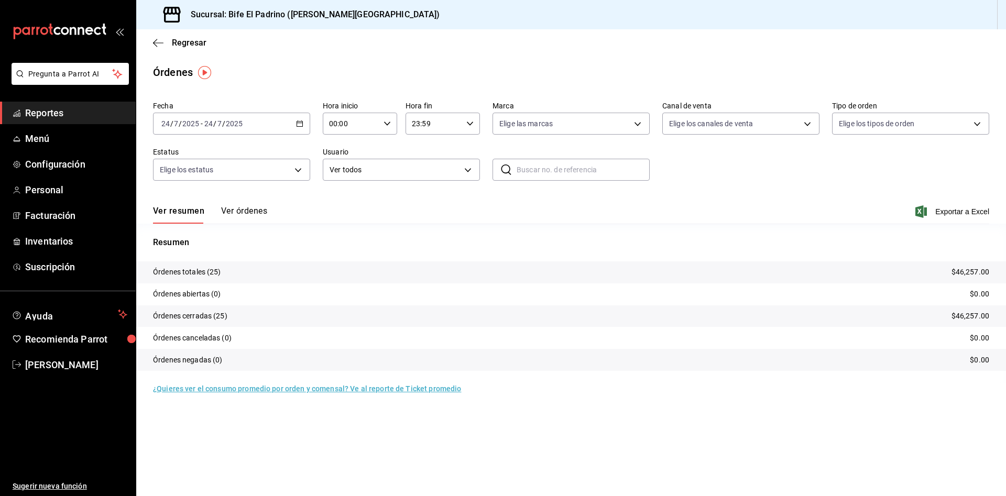
click at [246, 214] on button "Ver órdenes" at bounding box center [244, 215] width 46 height 18
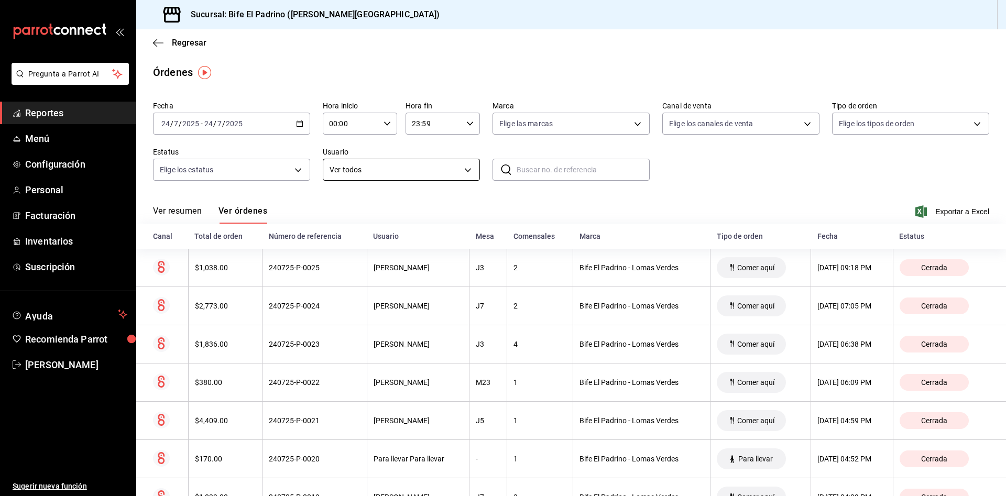
click at [463, 164] on body "Pregunta a Parrot AI Reportes Menú Configuración Personal Facturación Inventari…" at bounding box center [503, 248] width 1006 height 496
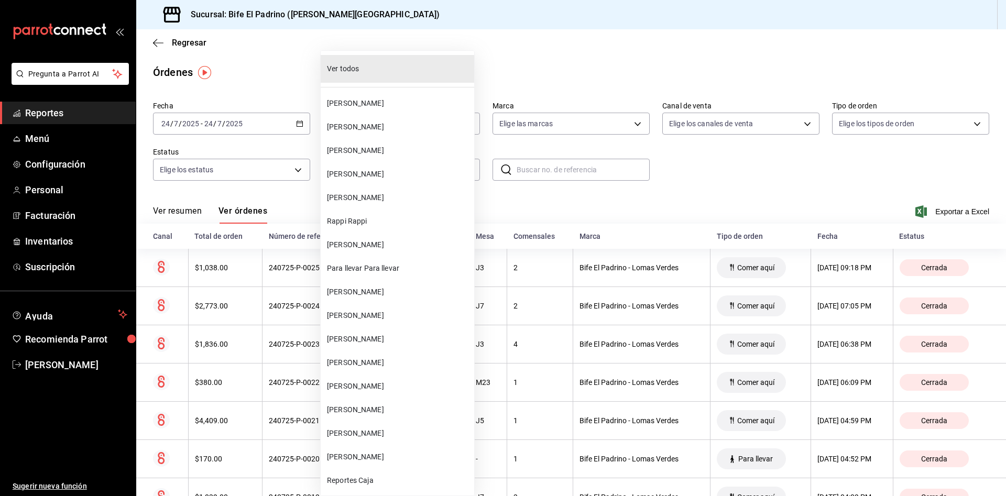
click at [375, 294] on span "Leonardo esparza" at bounding box center [398, 292] width 143 height 11
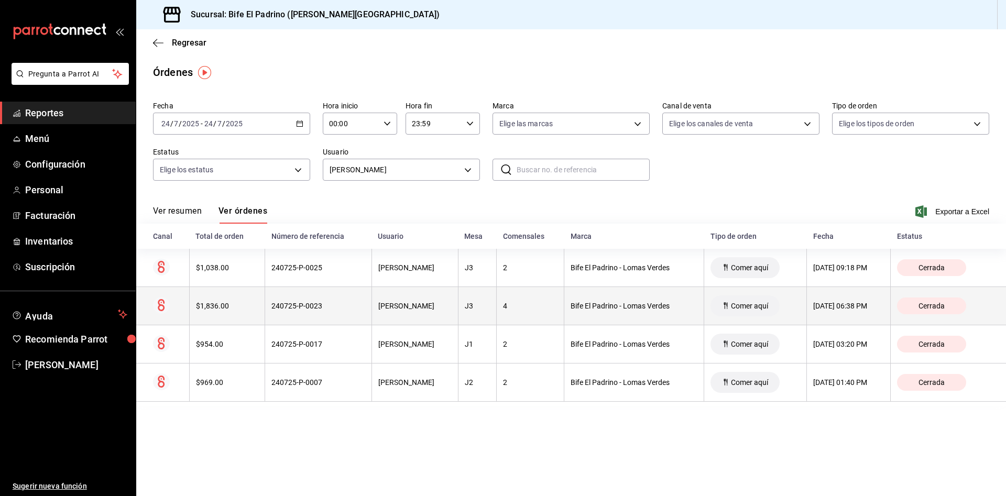
click at [501, 313] on th "4" at bounding box center [531, 306] width 68 height 38
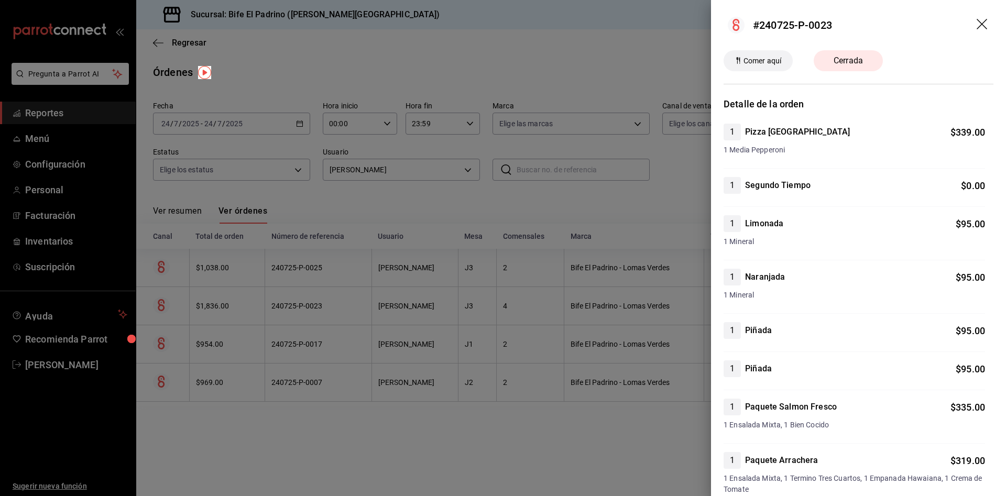
click at [977, 21] on icon "drag" at bounding box center [983, 25] width 13 height 13
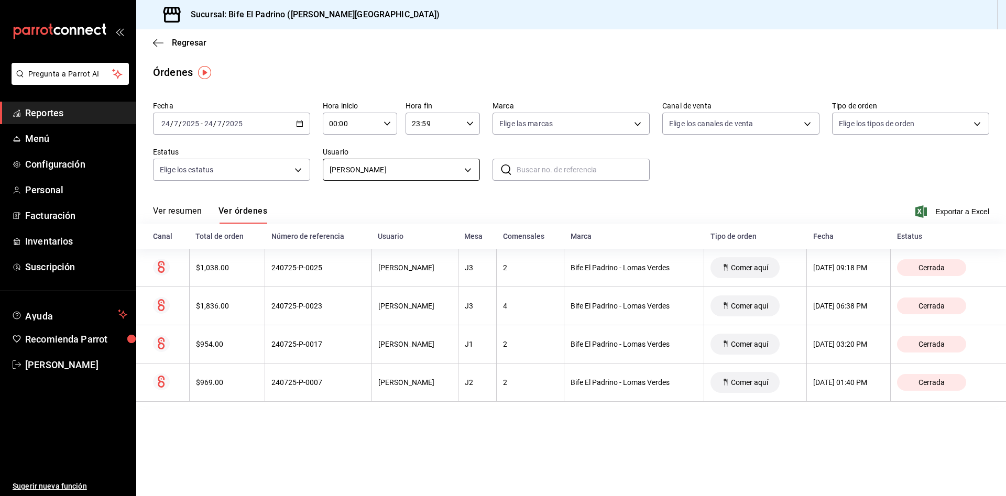
click at [457, 172] on body "Pregunta a Parrot AI Reportes Menú Configuración Personal Facturación Inventari…" at bounding box center [503, 248] width 1006 height 496
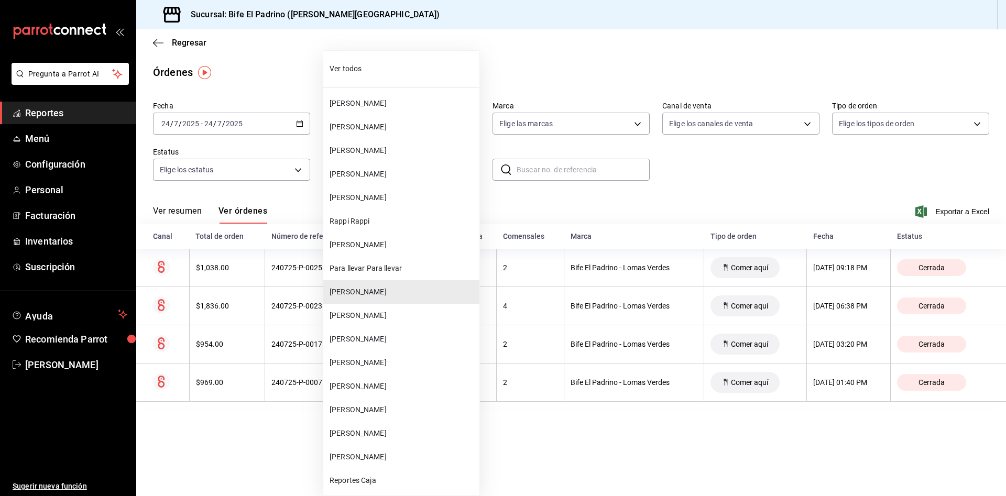
click at [375, 412] on span "Fernando Marquez" at bounding box center [403, 410] width 146 height 11
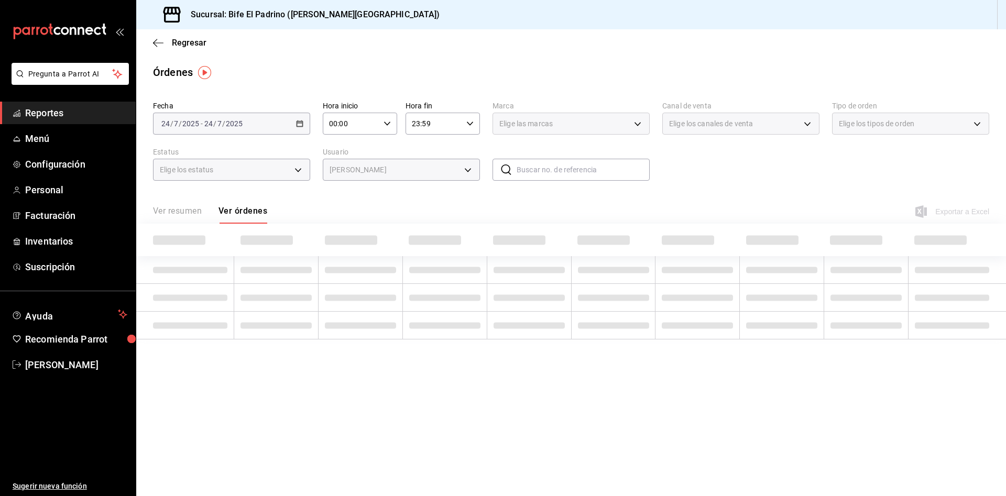
type input "a2a78786-bff6-48cb-99e5-ec23aafd7075"
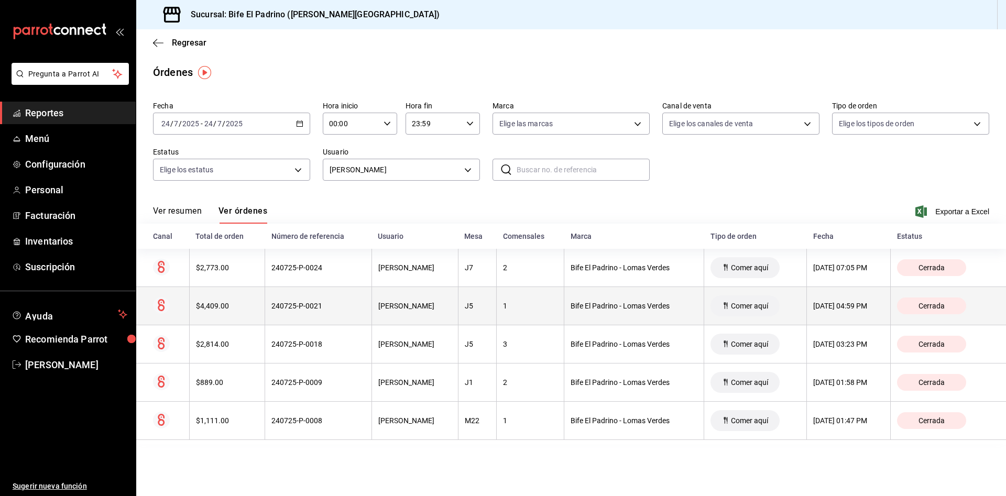
click at [547, 305] on th "1" at bounding box center [531, 306] width 68 height 38
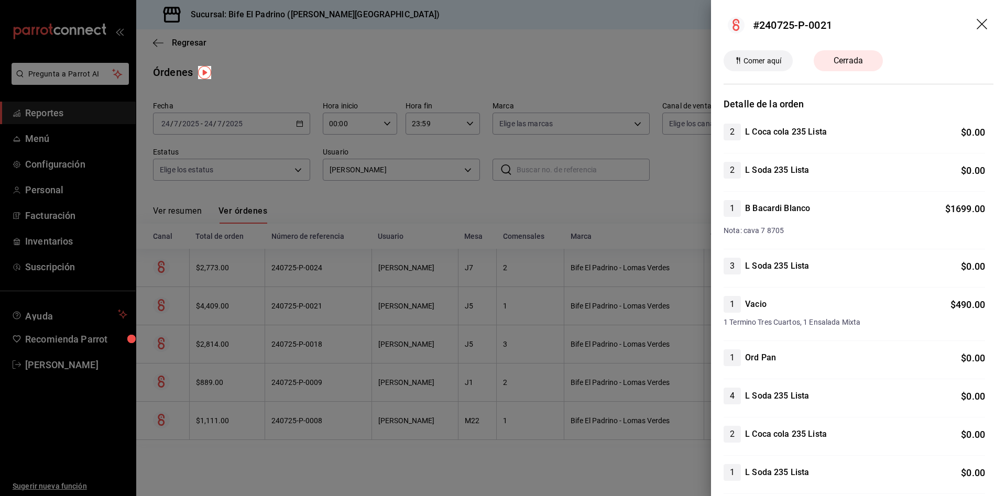
click at [977, 24] on icon "drag" at bounding box center [983, 25] width 13 height 13
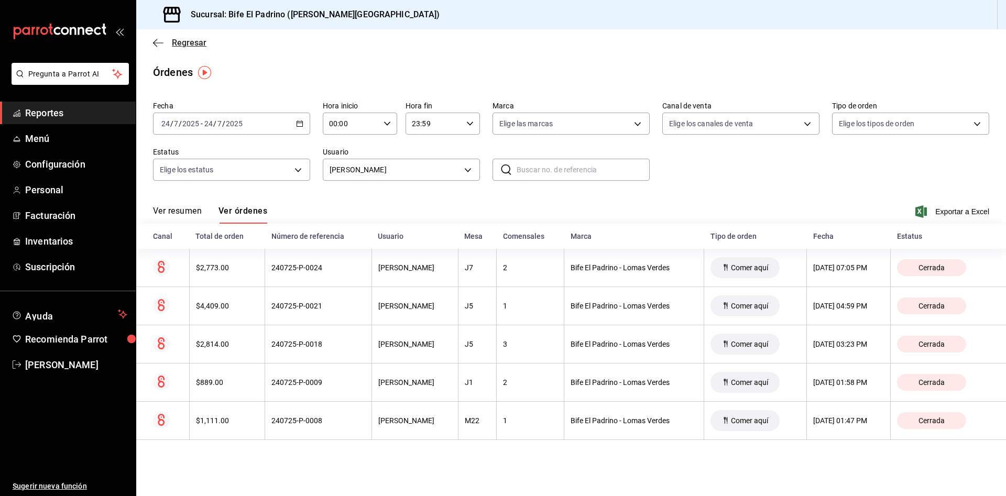
click at [181, 46] on span "Regresar" at bounding box center [189, 43] width 35 height 10
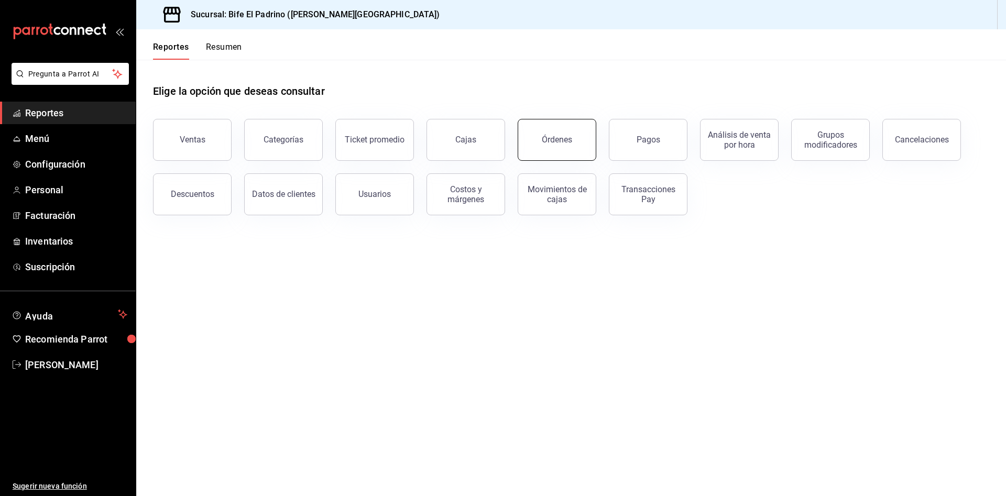
click at [555, 143] on div "Órdenes" at bounding box center [557, 140] width 30 height 10
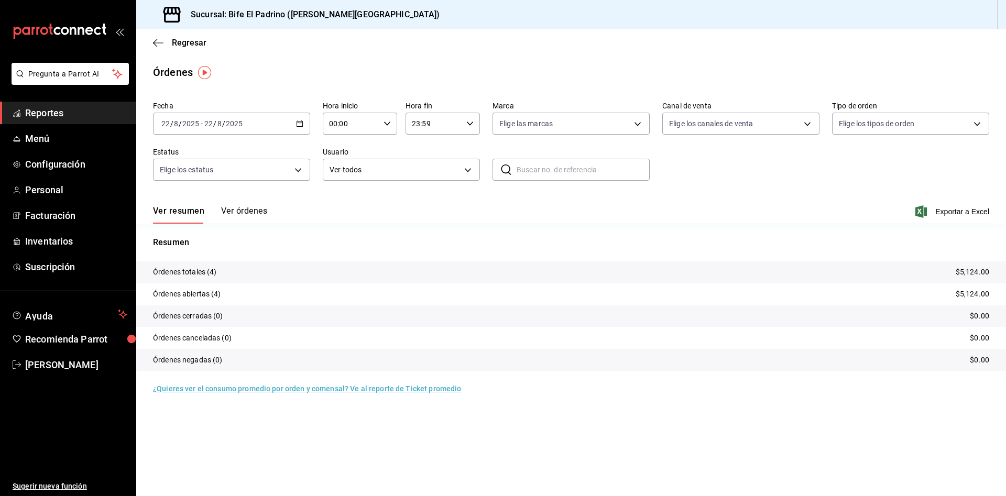
click at [298, 126] on \(Stroke\) "button" at bounding box center [300, 124] width 6 height 6
click at [192, 277] on span "Rango de fechas" at bounding box center [202, 273] width 81 height 11
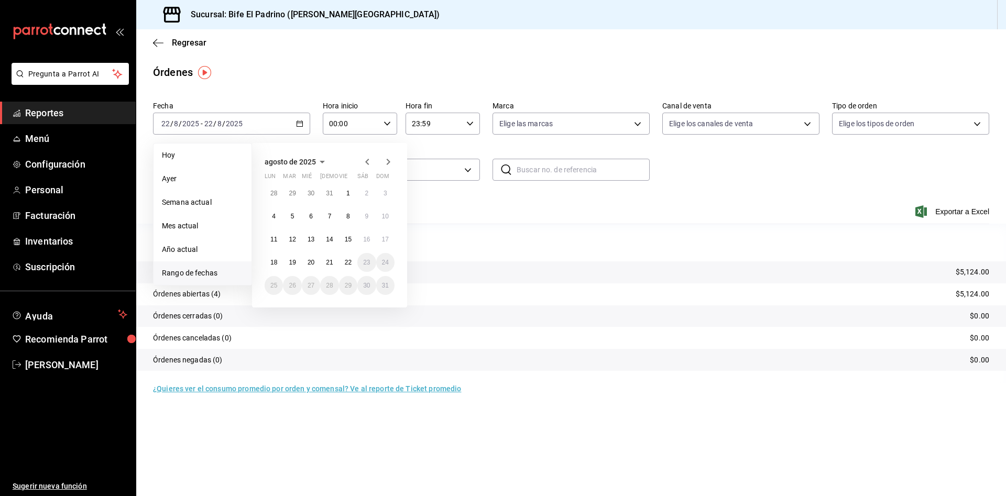
click at [369, 159] on icon "button" at bounding box center [367, 162] width 13 height 13
click at [331, 262] on abbr "24" at bounding box center [329, 262] width 7 height 7
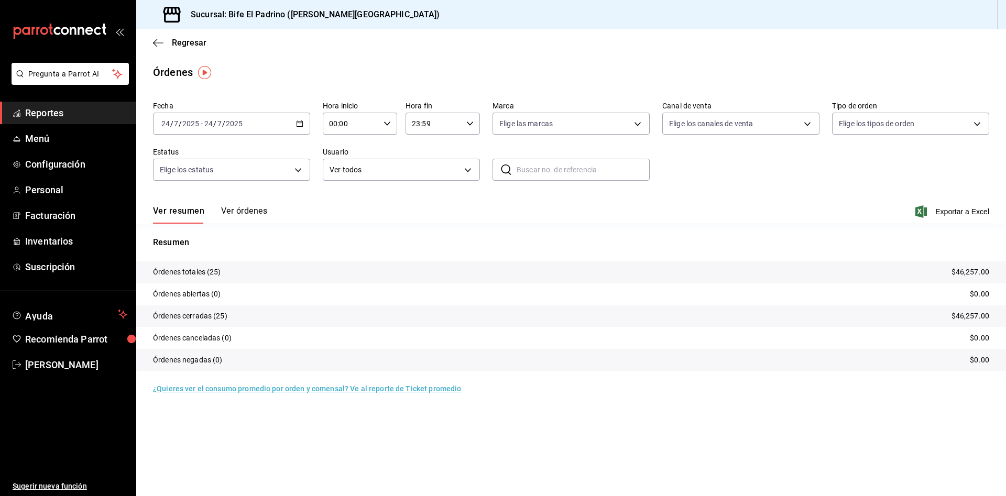
click at [256, 215] on button "Ver órdenes" at bounding box center [244, 215] width 46 height 18
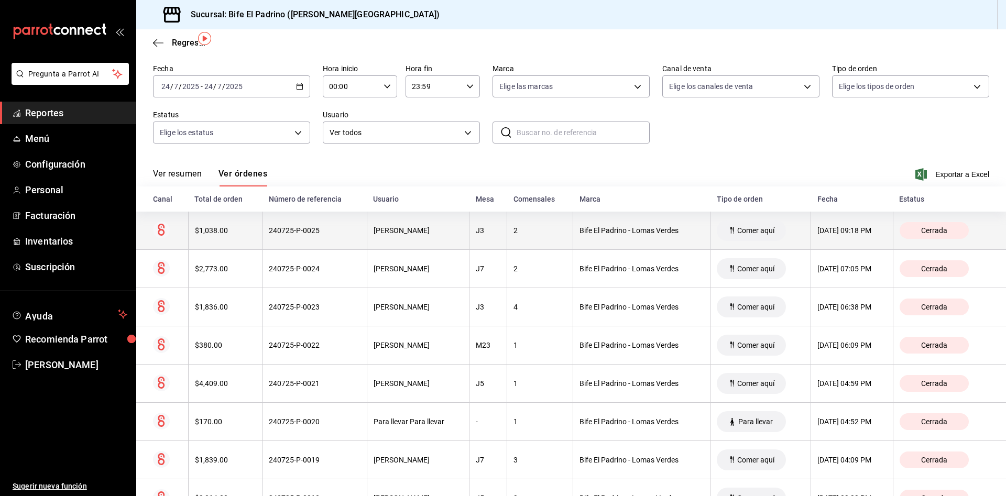
scroll to position [40, 0]
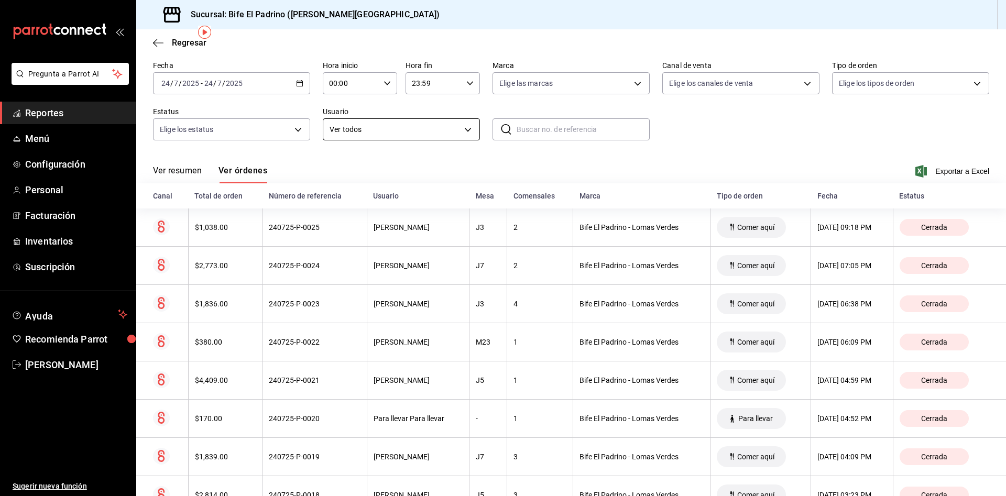
click at [468, 133] on body "Pregunta a Parrot AI Reportes Menú Configuración Personal Facturación Inventari…" at bounding box center [503, 248] width 1006 height 496
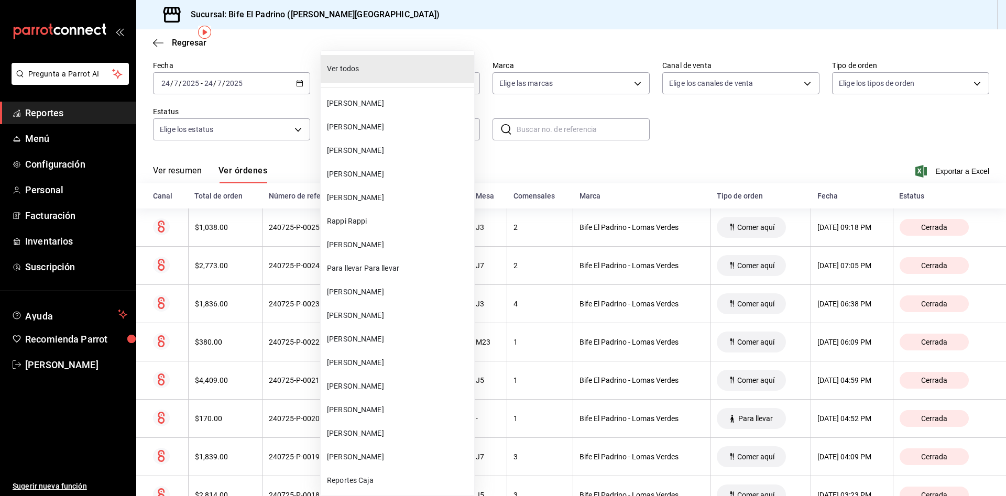
click at [363, 407] on span "Fernando Marquez" at bounding box center [398, 410] width 143 height 11
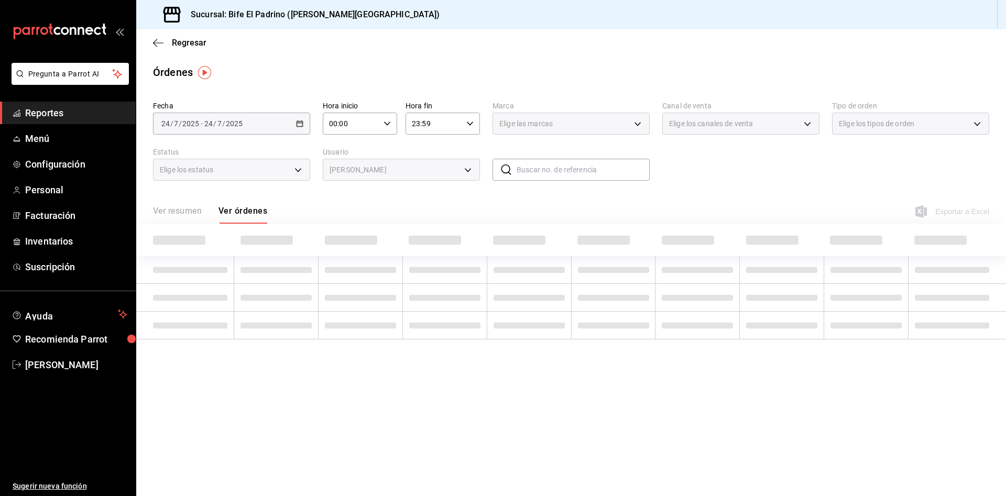
type input "a2a78786-bff6-48cb-99e5-ec23aafd7075"
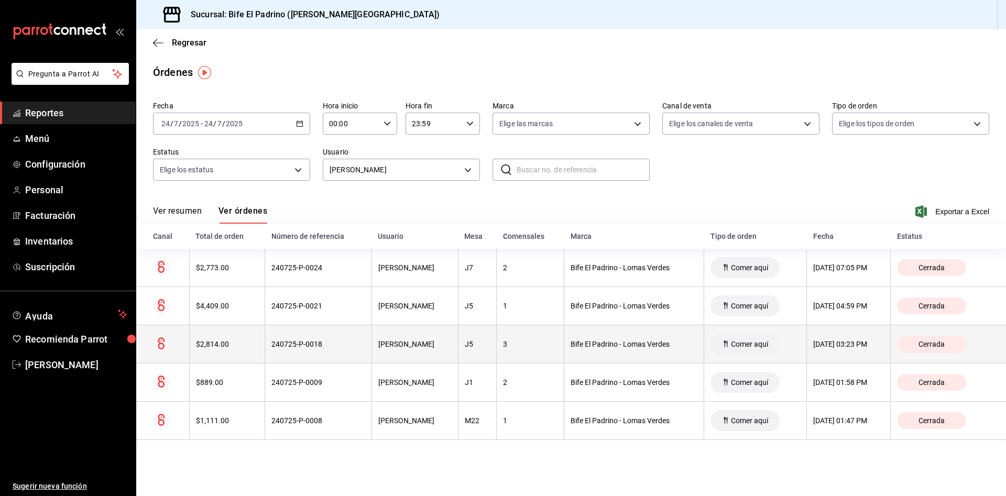
click at [359, 345] on th "240725-P-0018" at bounding box center [318, 344] width 107 height 38
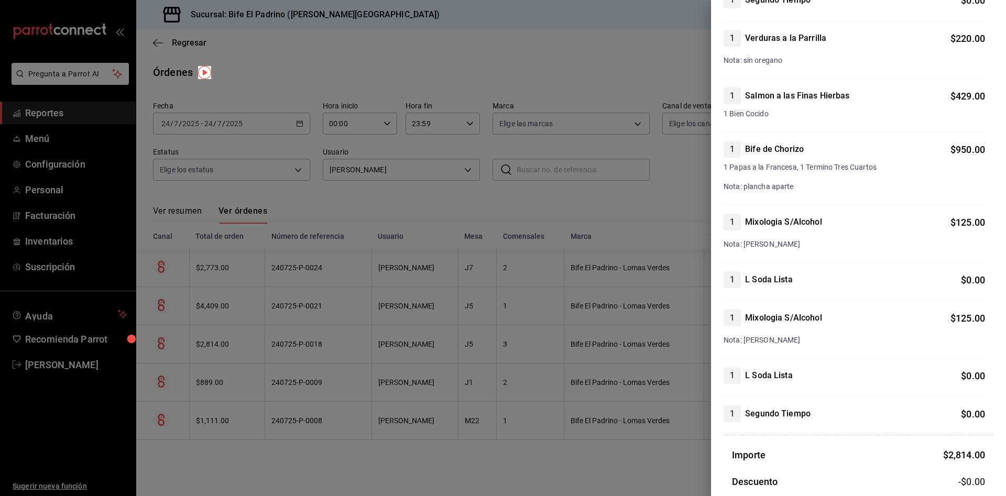
scroll to position [783, 0]
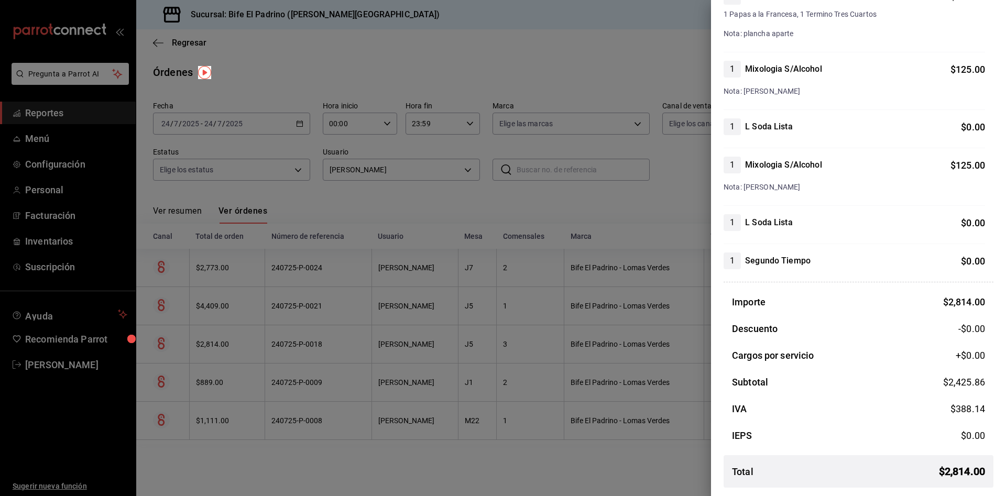
click at [644, 62] on div at bounding box center [503, 248] width 1006 height 496
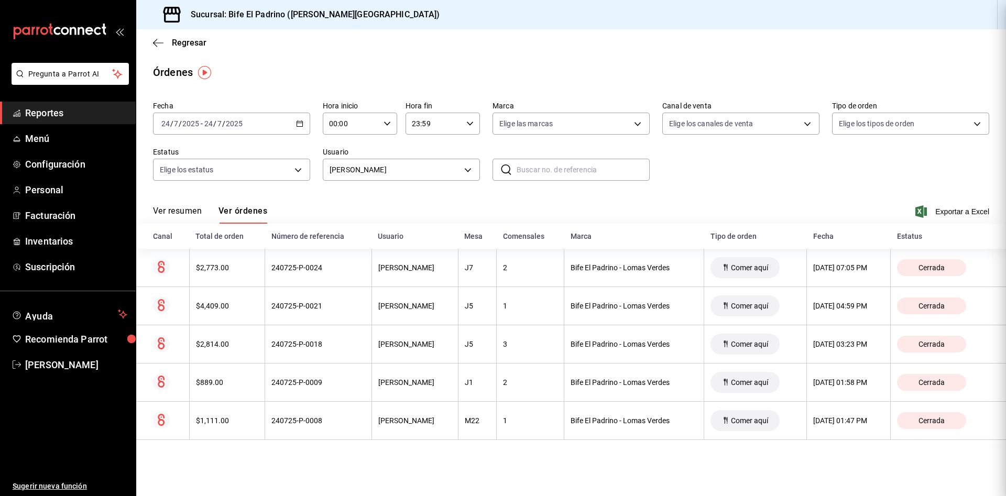
scroll to position [0, 0]
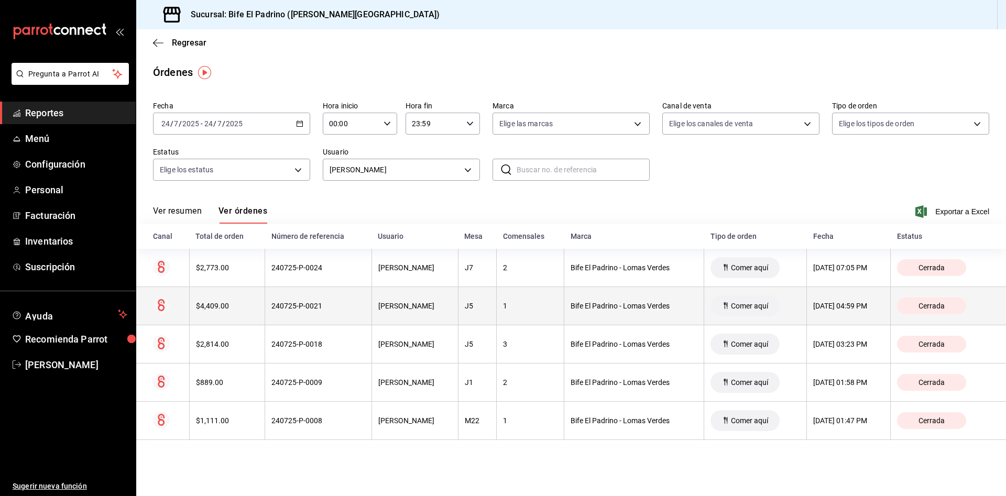
click at [237, 310] on div "$4,409.00" at bounding box center [227, 306] width 63 height 8
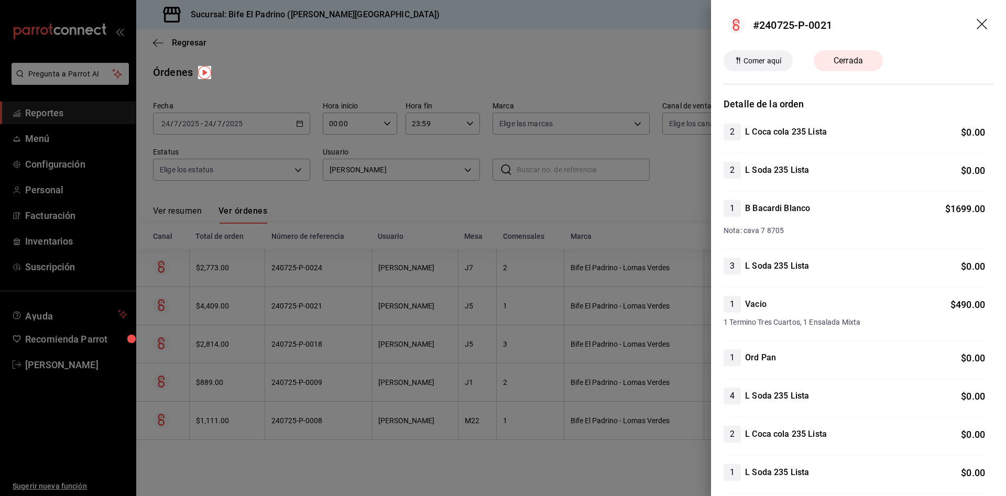
click at [977, 27] on icon "drag" at bounding box center [982, 24] width 10 height 10
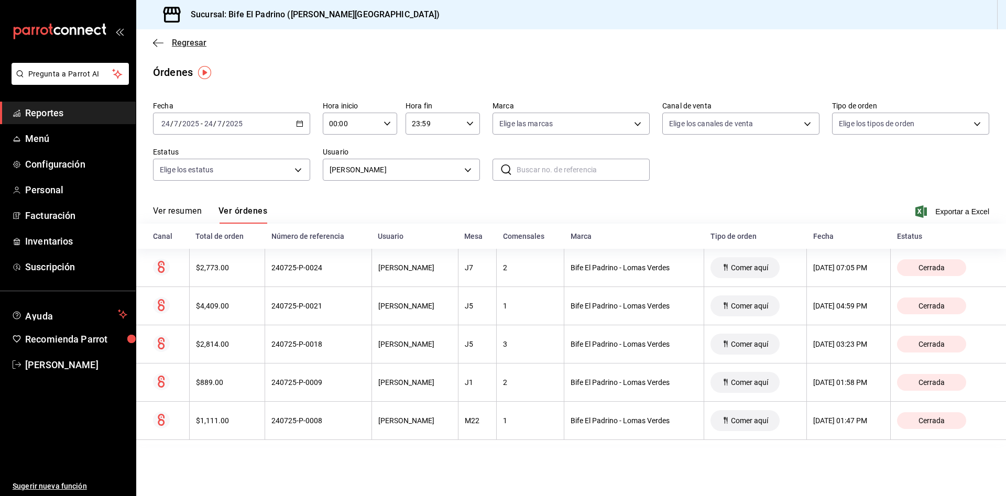
click at [154, 42] on icon "button" at bounding box center [155, 43] width 4 height 8
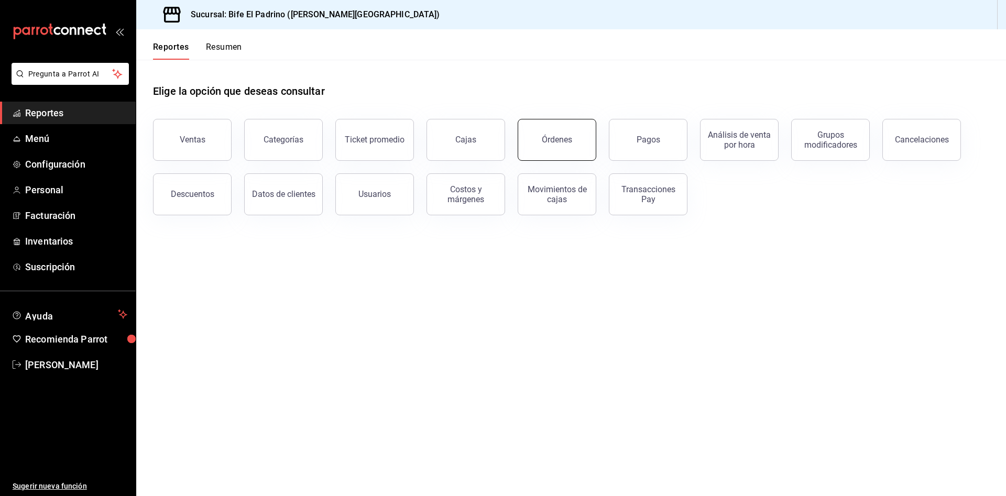
click at [545, 148] on button "Órdenes" at bounding box center [557, 140] width 79 height 42
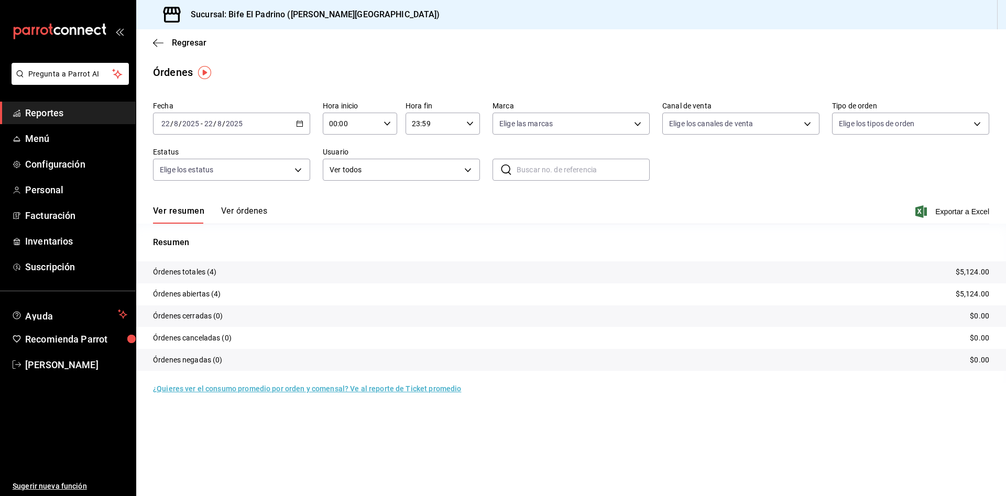
click at [298, 126] on \(Stroke\) "button" at bounding box center [300, 124] width 6 height 6
click at [217, 270] on span "Rango de fechas" at bounding box center [202, 273] width 81 height 11
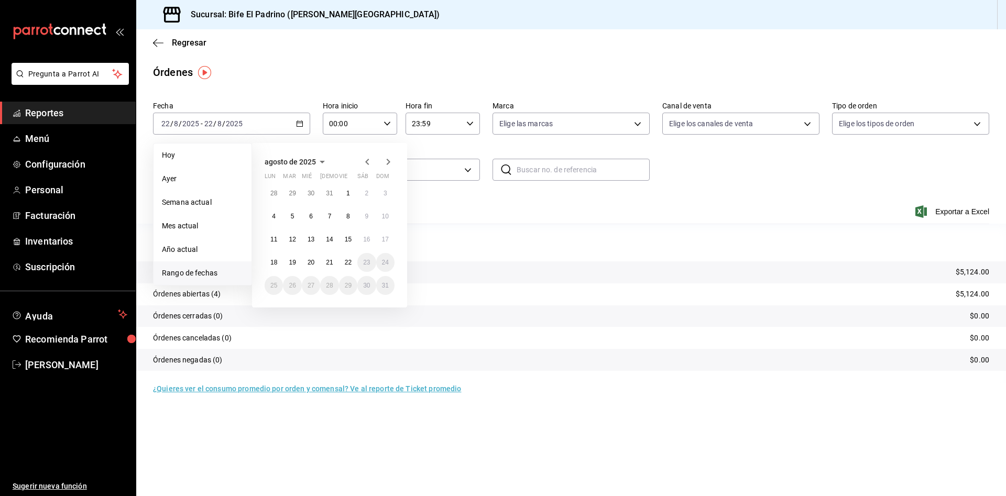
click at [367, 164] on icon "button" at bounding box center [367, 162] width 13 height 13
click at [328, 264] on abbr "24" at bounding box center [329, 262] width 7 height 7
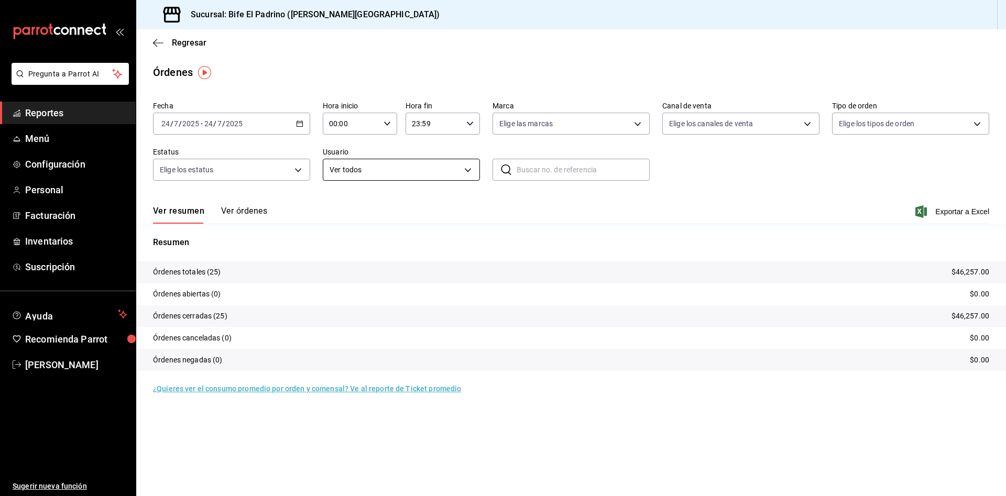
click at [469, 173] on body "Pregunta a Parrot AI Reportes Menú Configuración Personal Facturación Inventari…" at bounding box center [503, 248] width 1006 height 496
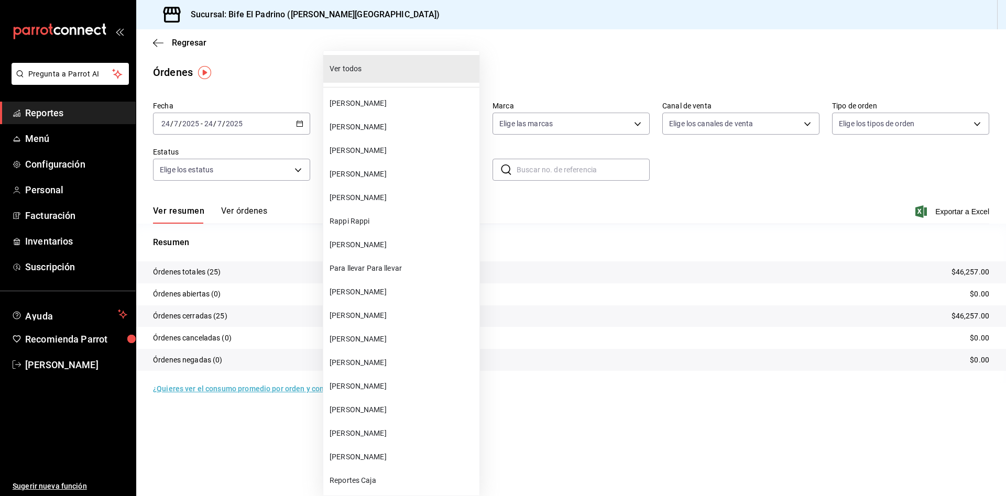
click at [353, 408] on span "Fernando Marquez" at bounding box center [403, 410] width 146 height 11
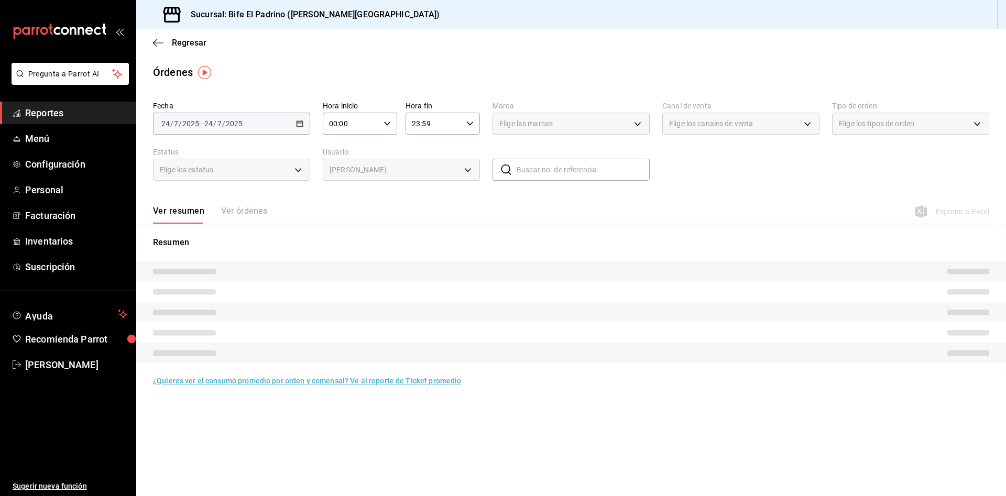
type input "a2a78786-bff6-48cb-99e5-ec23aafd7075"
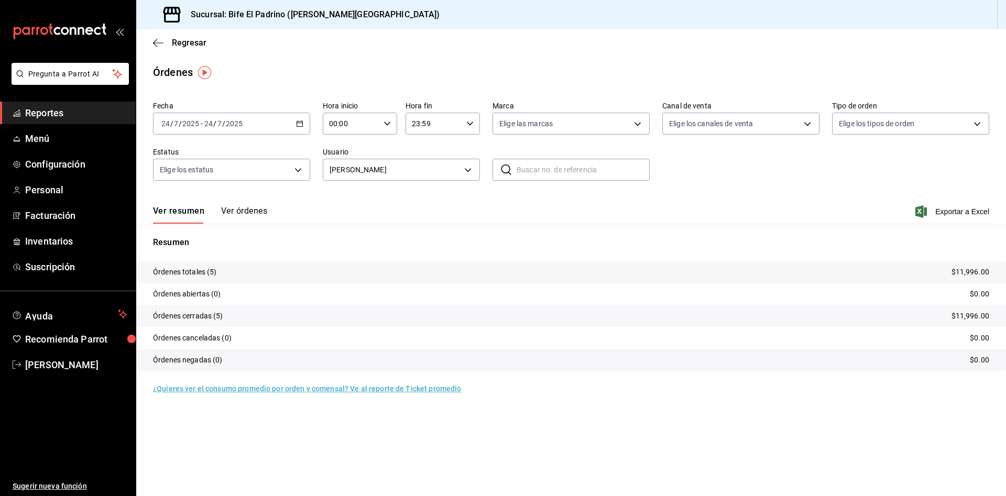
click at [242, 216] on button "Ver órdenes" at bounding box center [244, 215] width 46 height 18
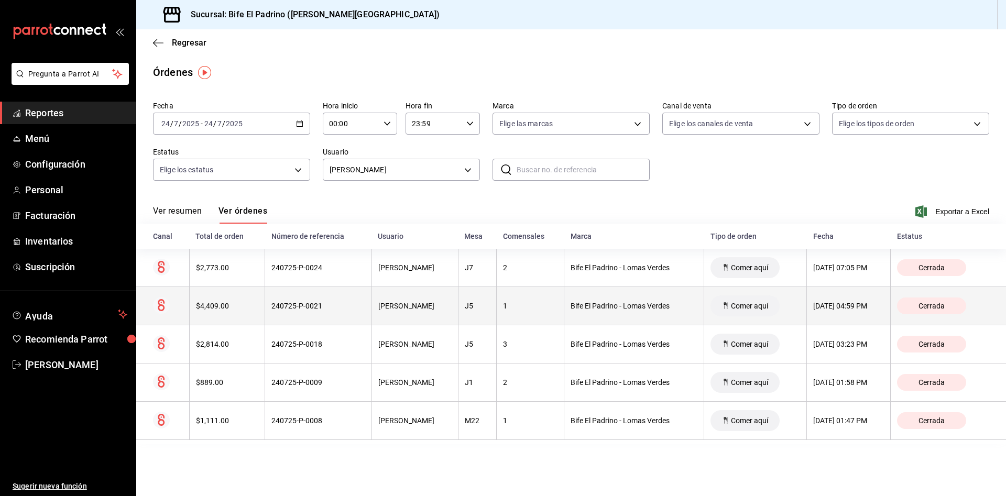
click at [215, 309] on div "$4,409.00" at bounding box center [227, 306] width 63 height 8
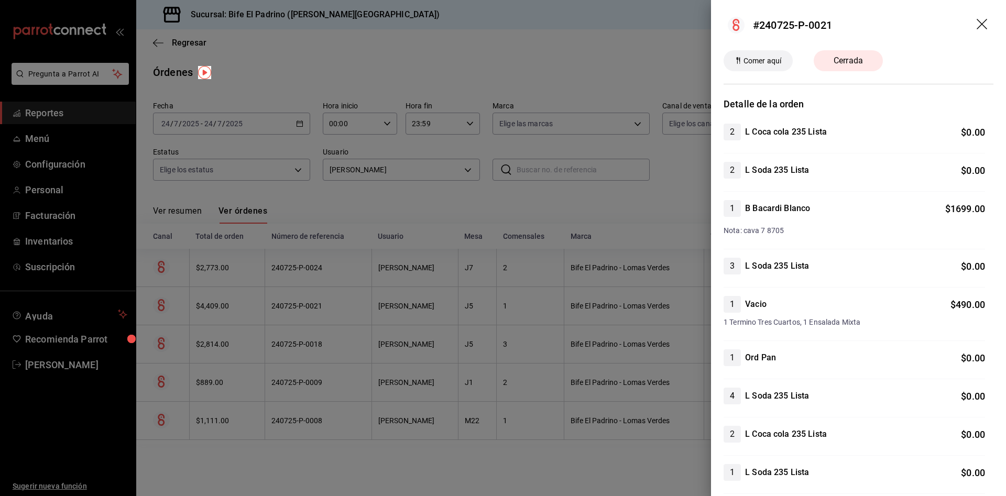
click at [977, 19] on icon "drag" at bounding box center [983, 25] width 13 height 13
